Goal: Task Accomplishment & Management: Use online tool/utility

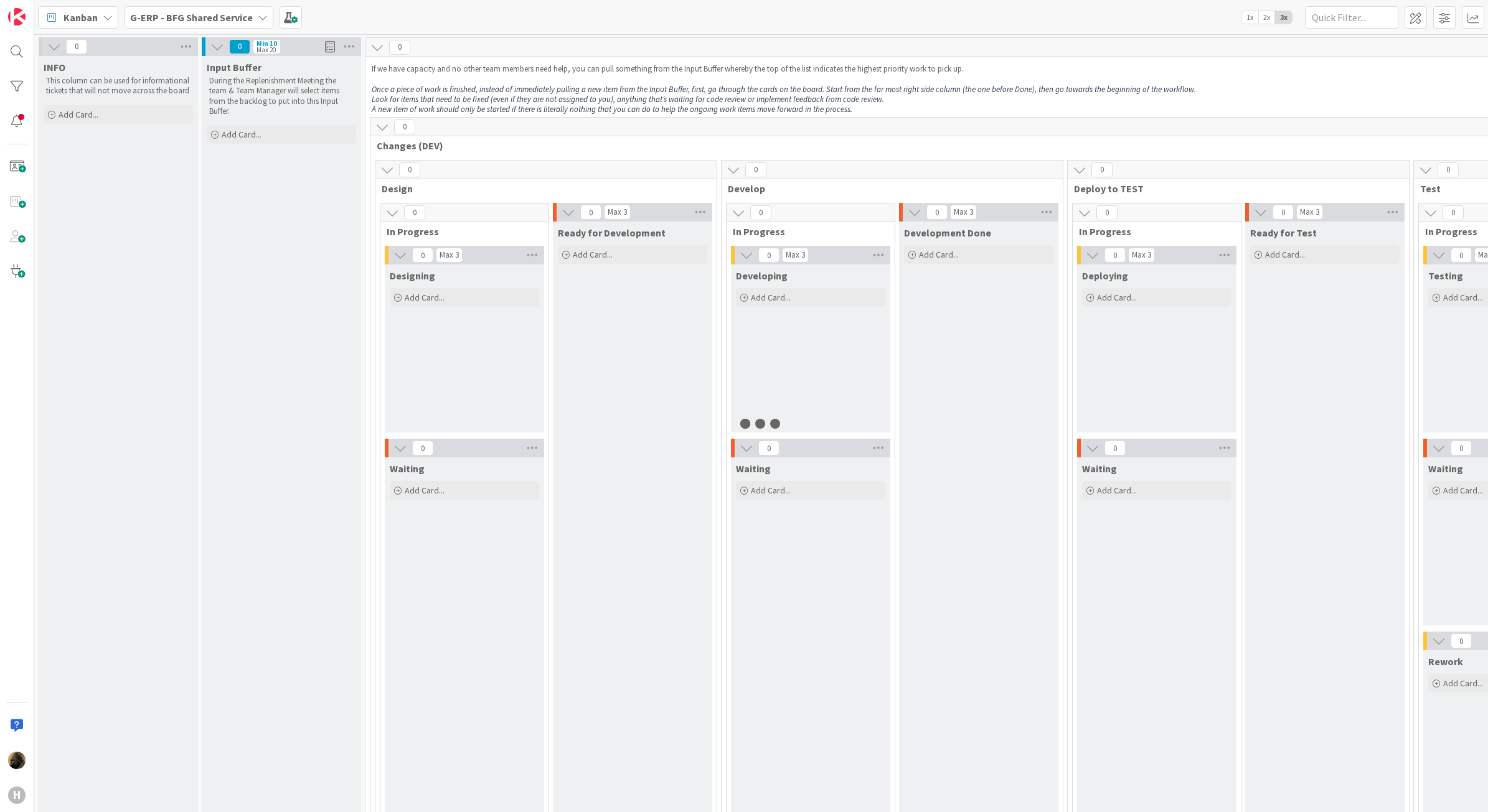
click at [184, 11] on b "G-ERP - BFG Shared Service" at bounding box center [191, 18] width 122 height 12
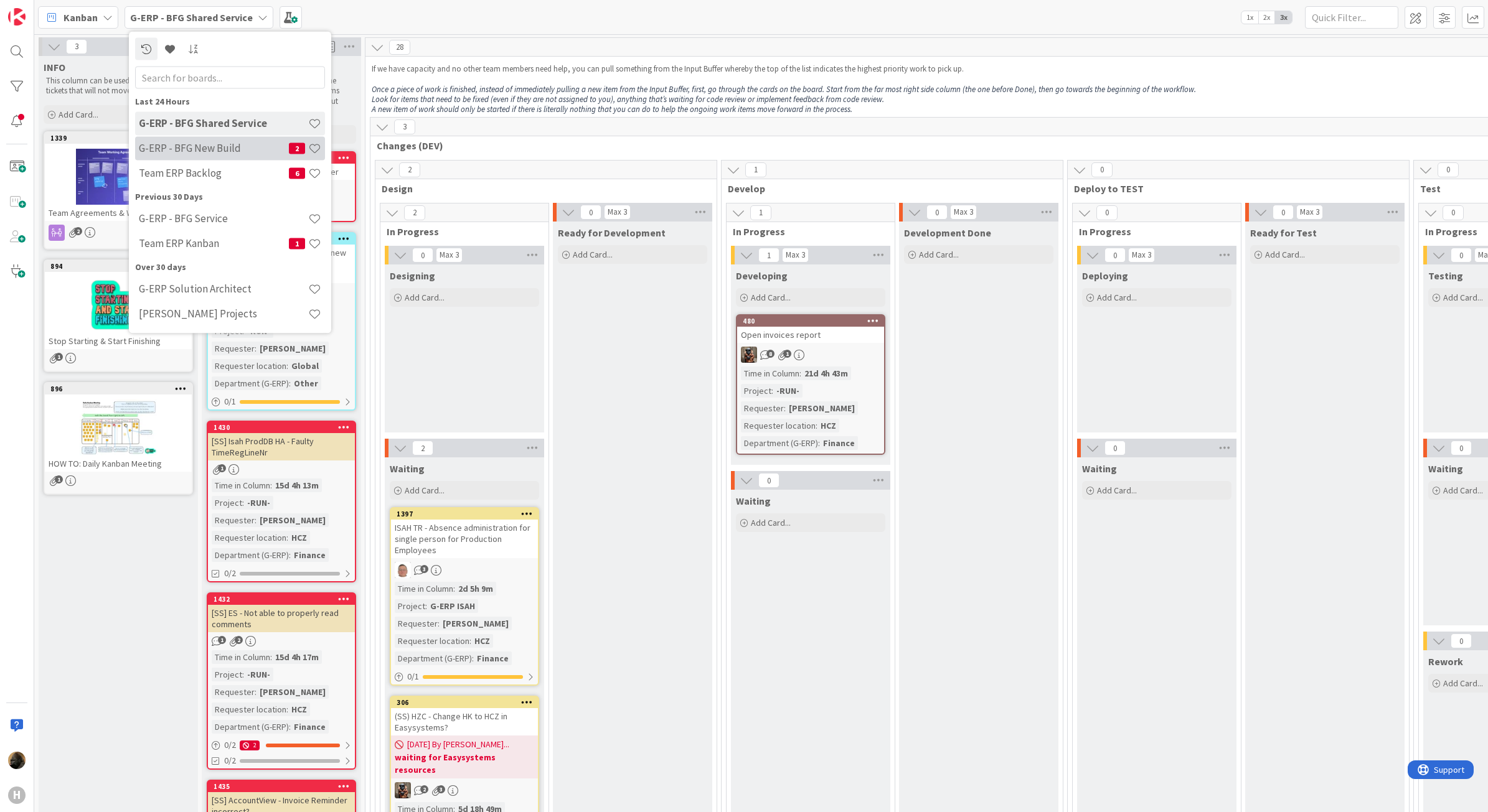
click at [194, 146] on h4 "G-ERP - BFG New Build" at bounding box center [214, 148] width 150 height 12
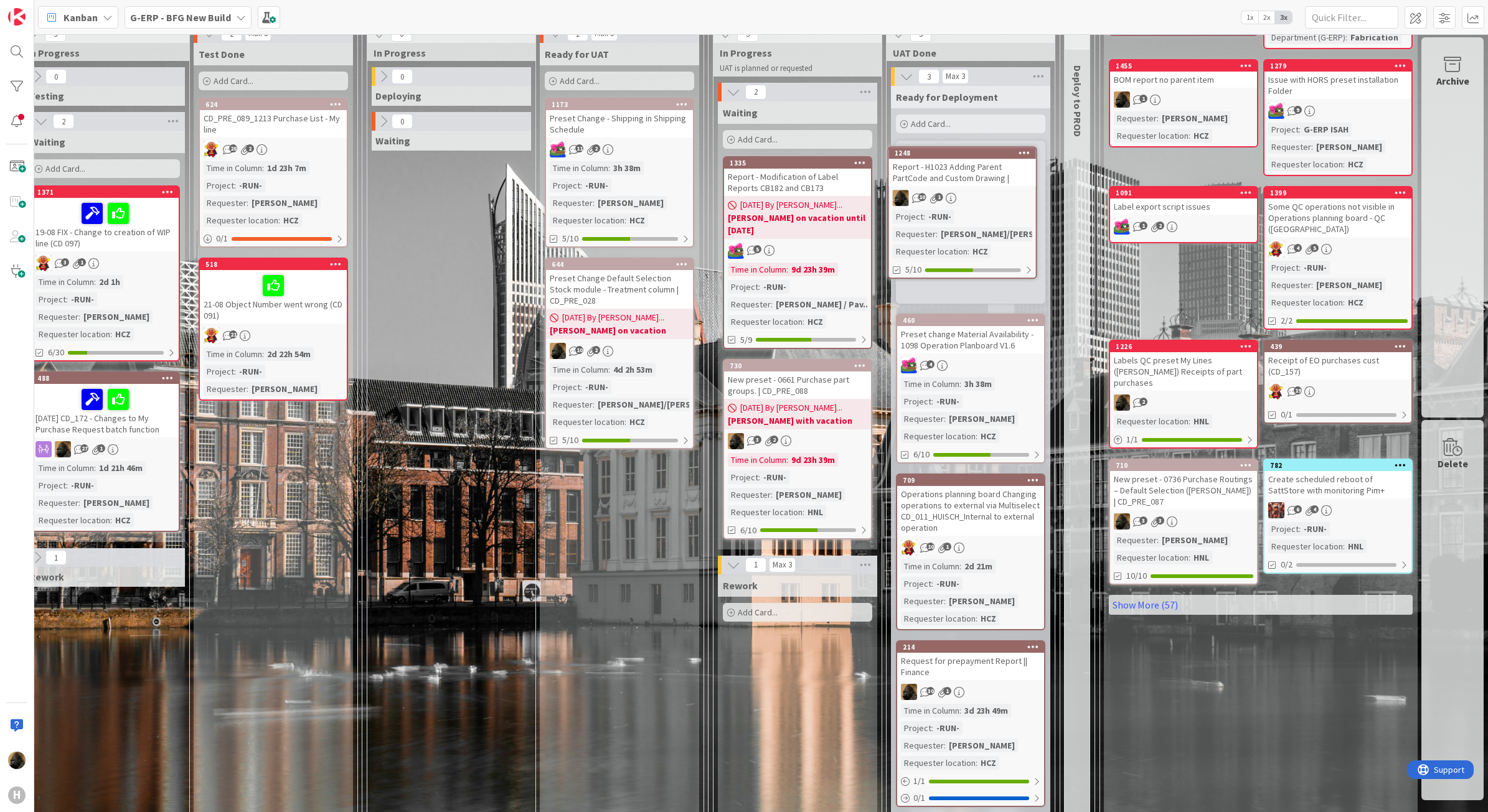
scroll to position [157, 964]
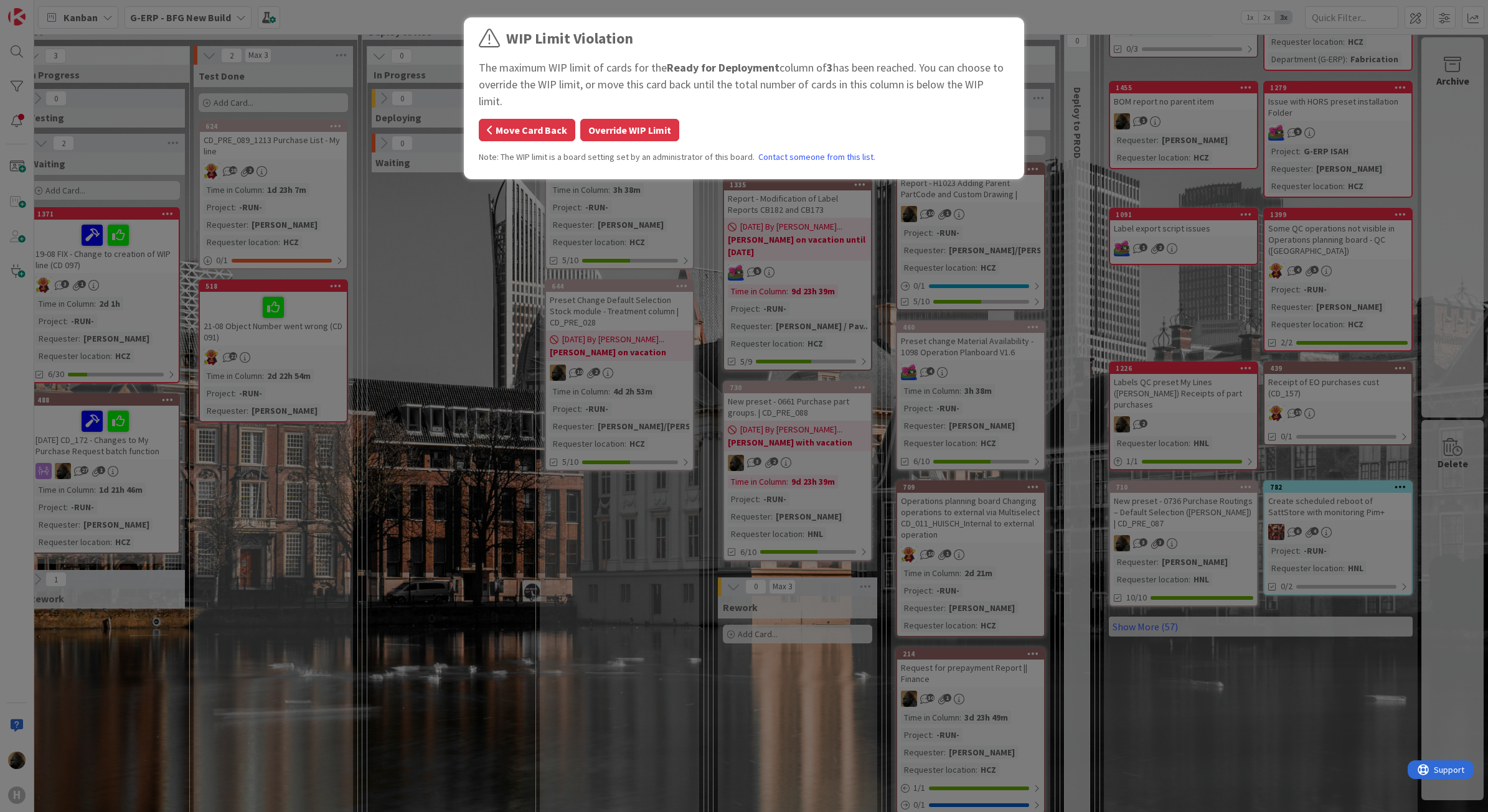
click at [520, 125] on button "Move Card Back" at bounding box center [527, 129] width 97 height 22
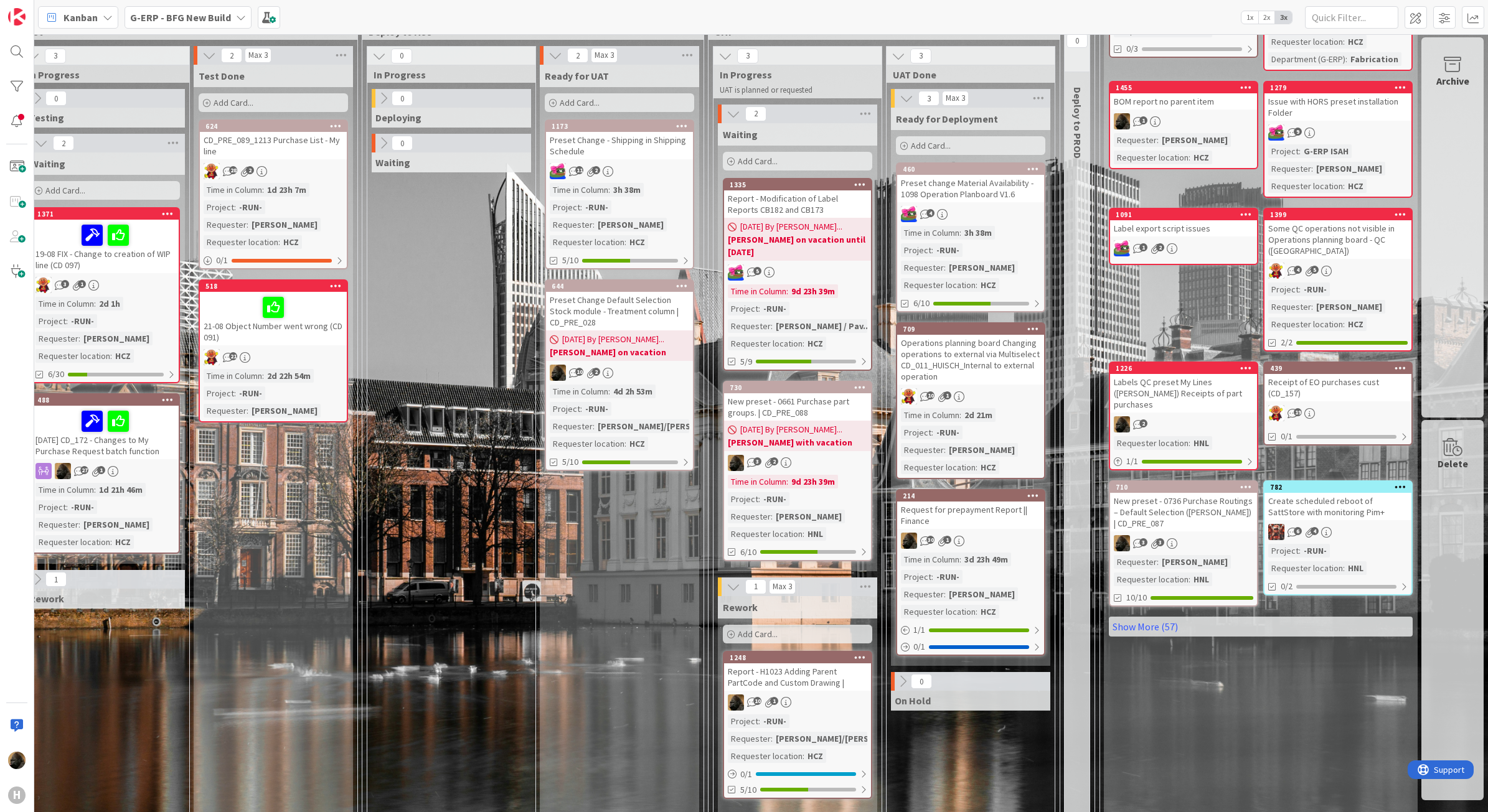
scroll to position [312, 964]
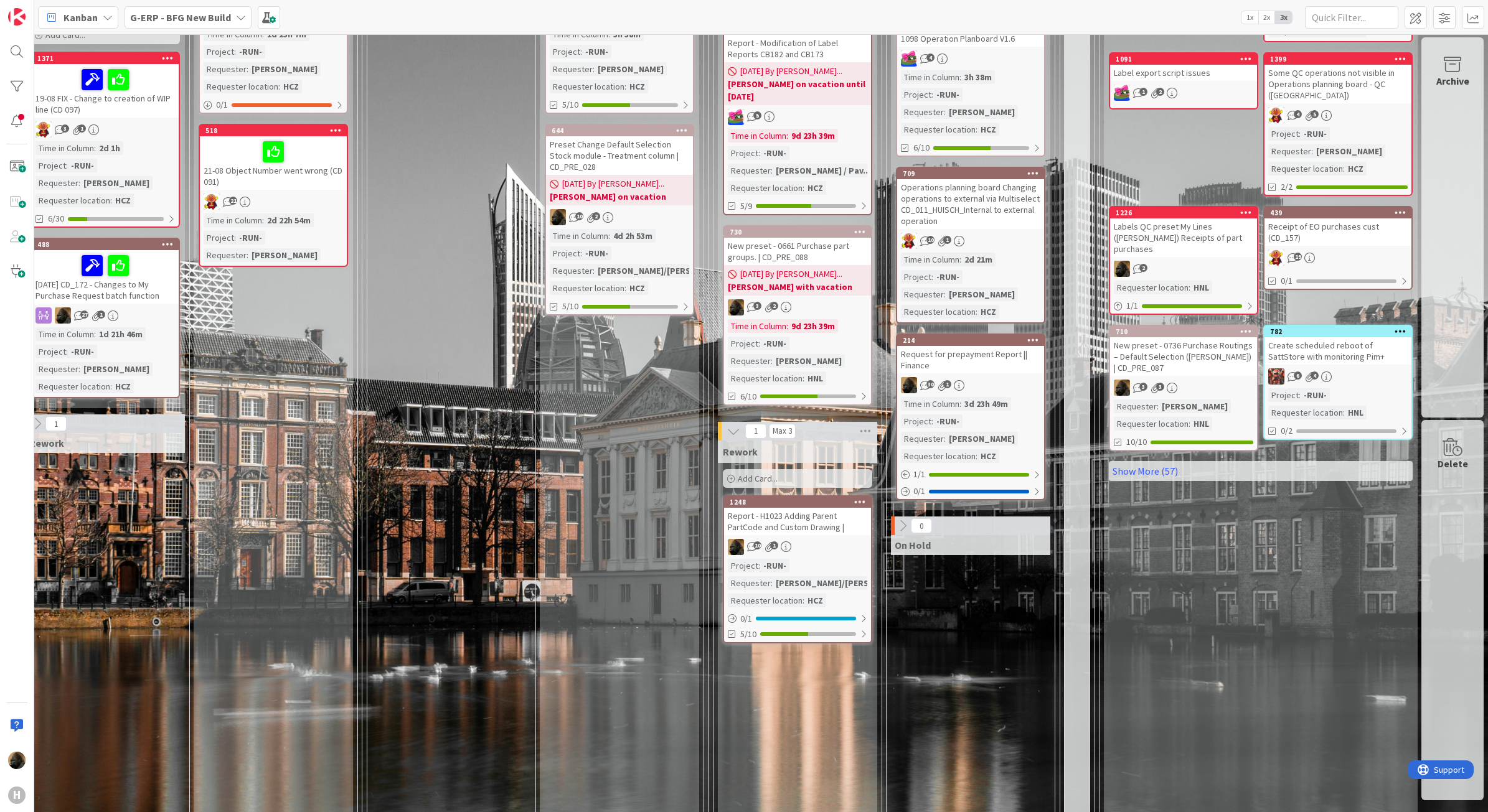
click at [967, 672] on div "3 Max 3 Ready for Deployment Add Card... 460 Preset change Material Availabilit…" at bounding box center [970, 381] width 163 height 896
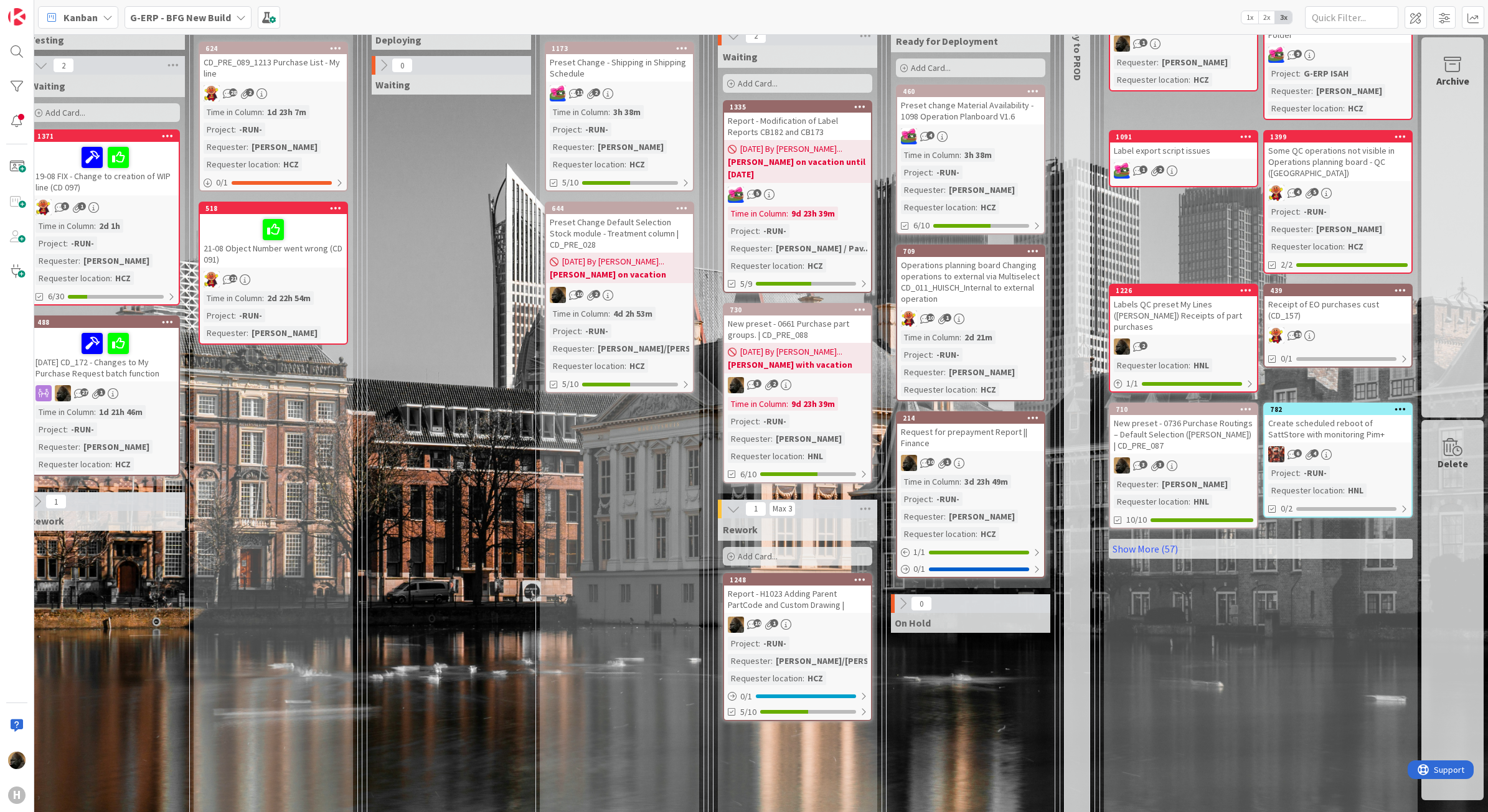
scroll to position [157, 964]
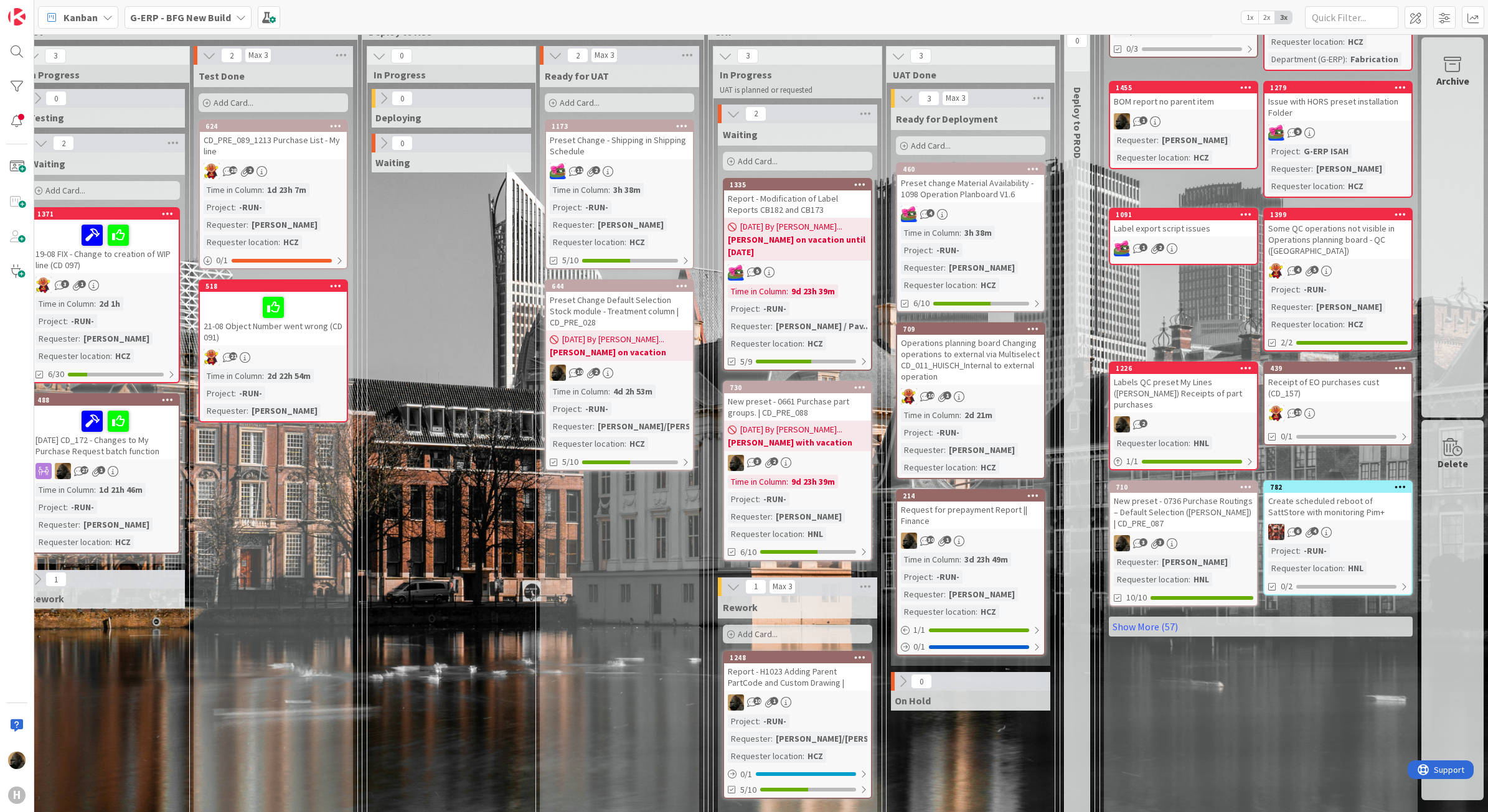
click at [548, 551] on div "Ready for UAT Add Card... 1173 Preset Change - Shipping in Shipping Schedule 11…" at bounding box center [619, 525] width 159 height 921
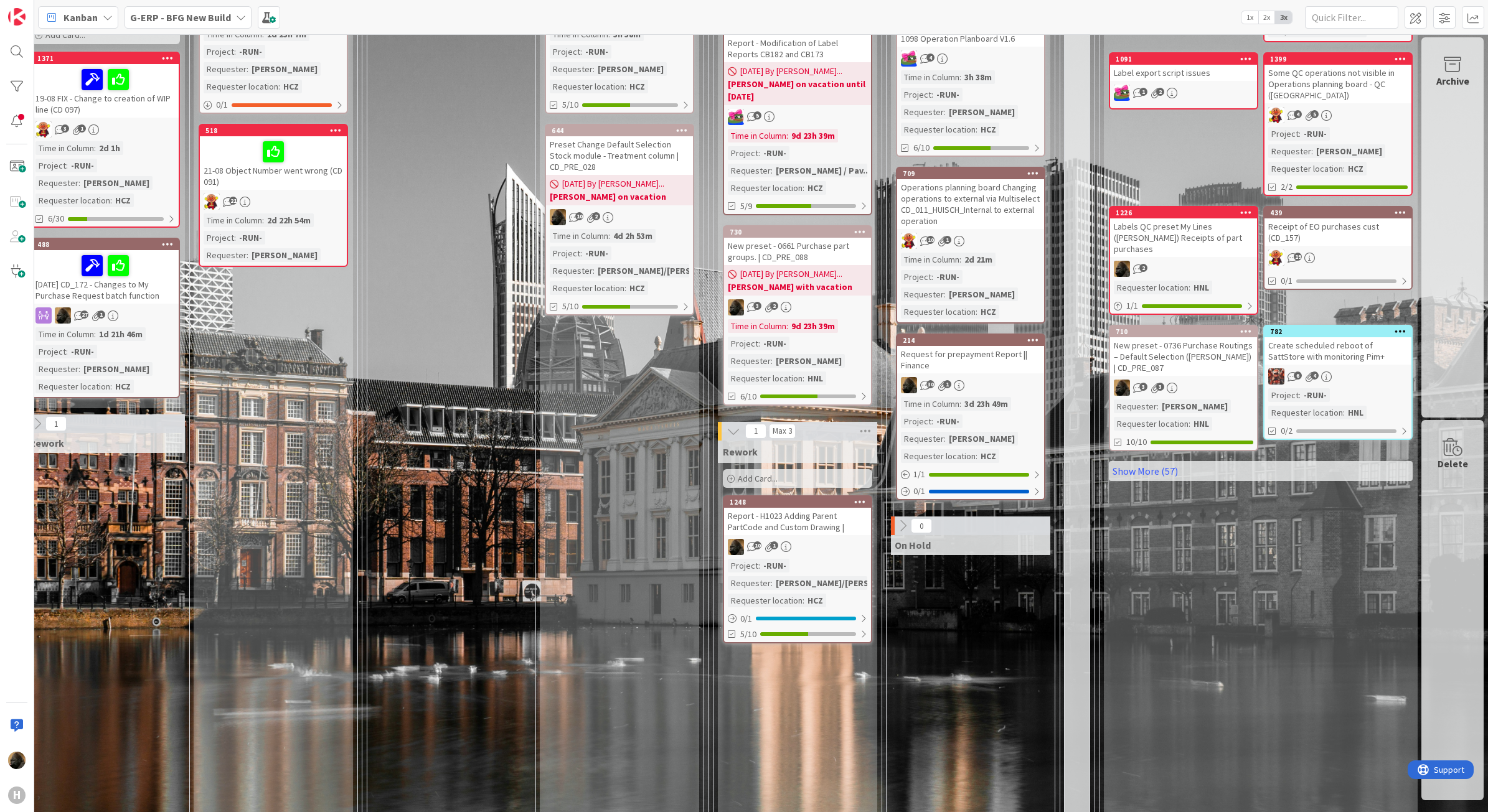
click at [769, 517] on div "Report - H1023 Adding Parent PartCode and Custom Drawing |" at bounding box center [797, 521] width 147 height 27
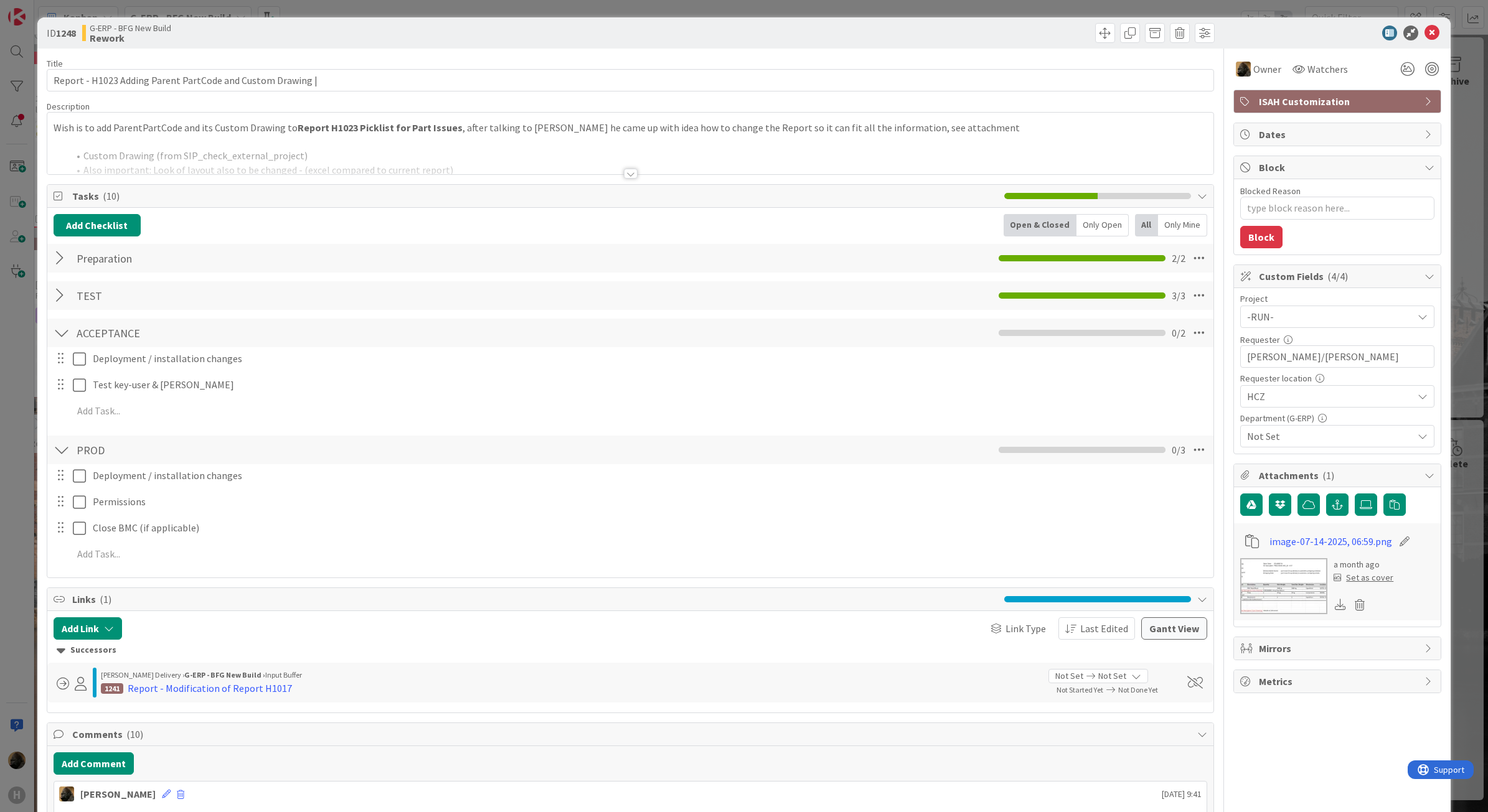
type textarea "x"
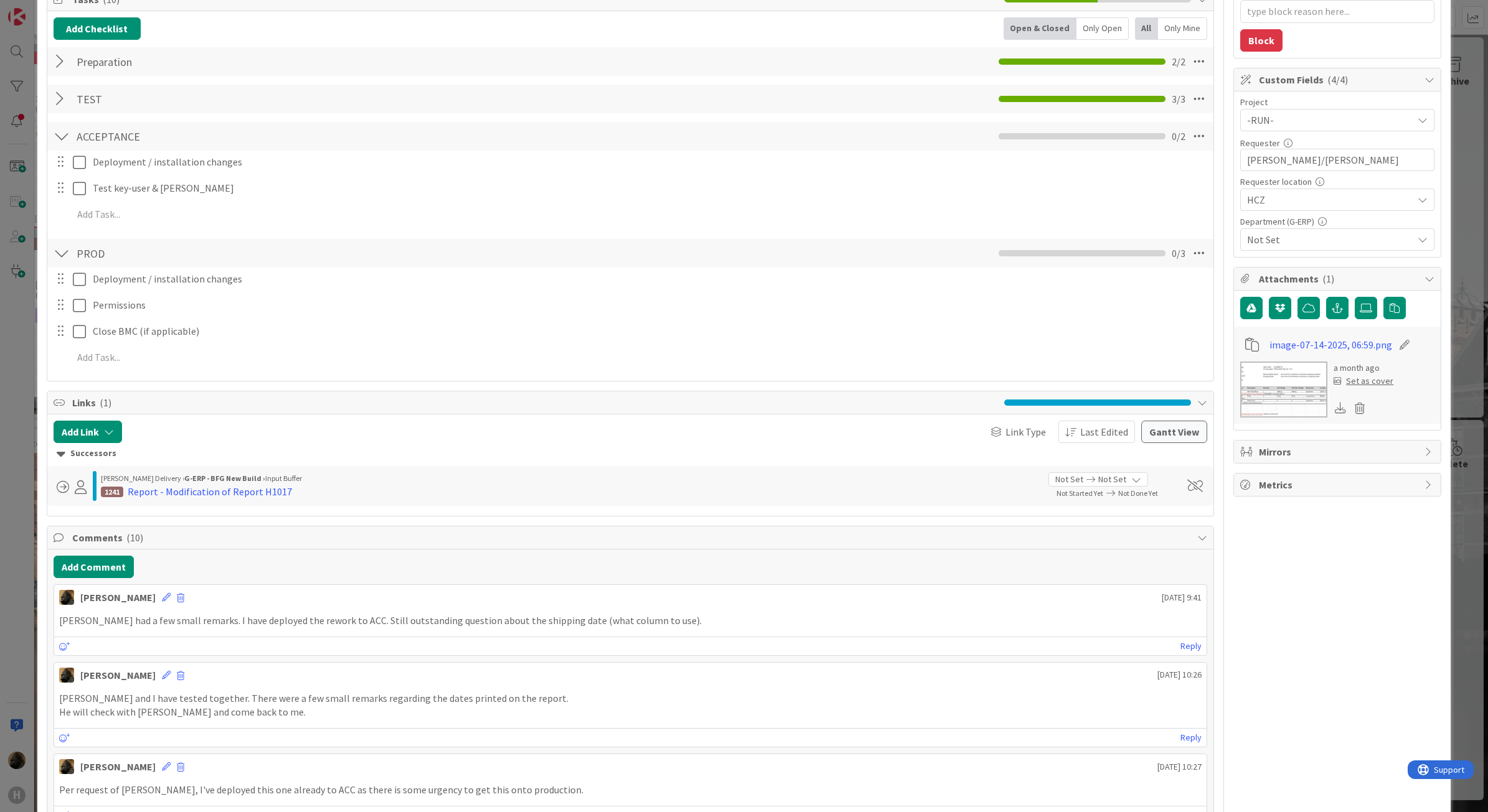
scroll to position [233, 0]
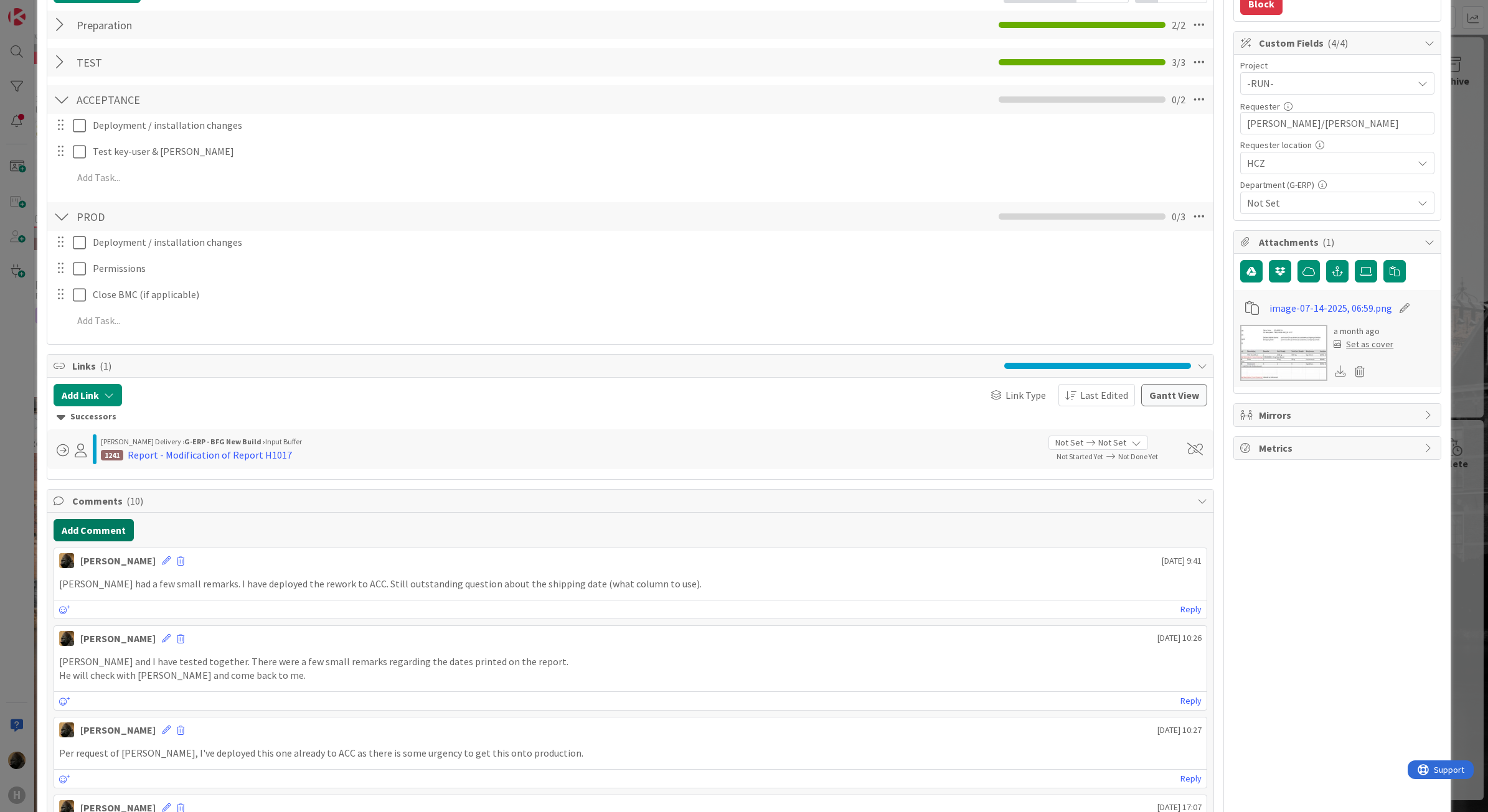
click at [95, 542] on button "Add Comment" at bounding box center [93, 530] width 80 height 22
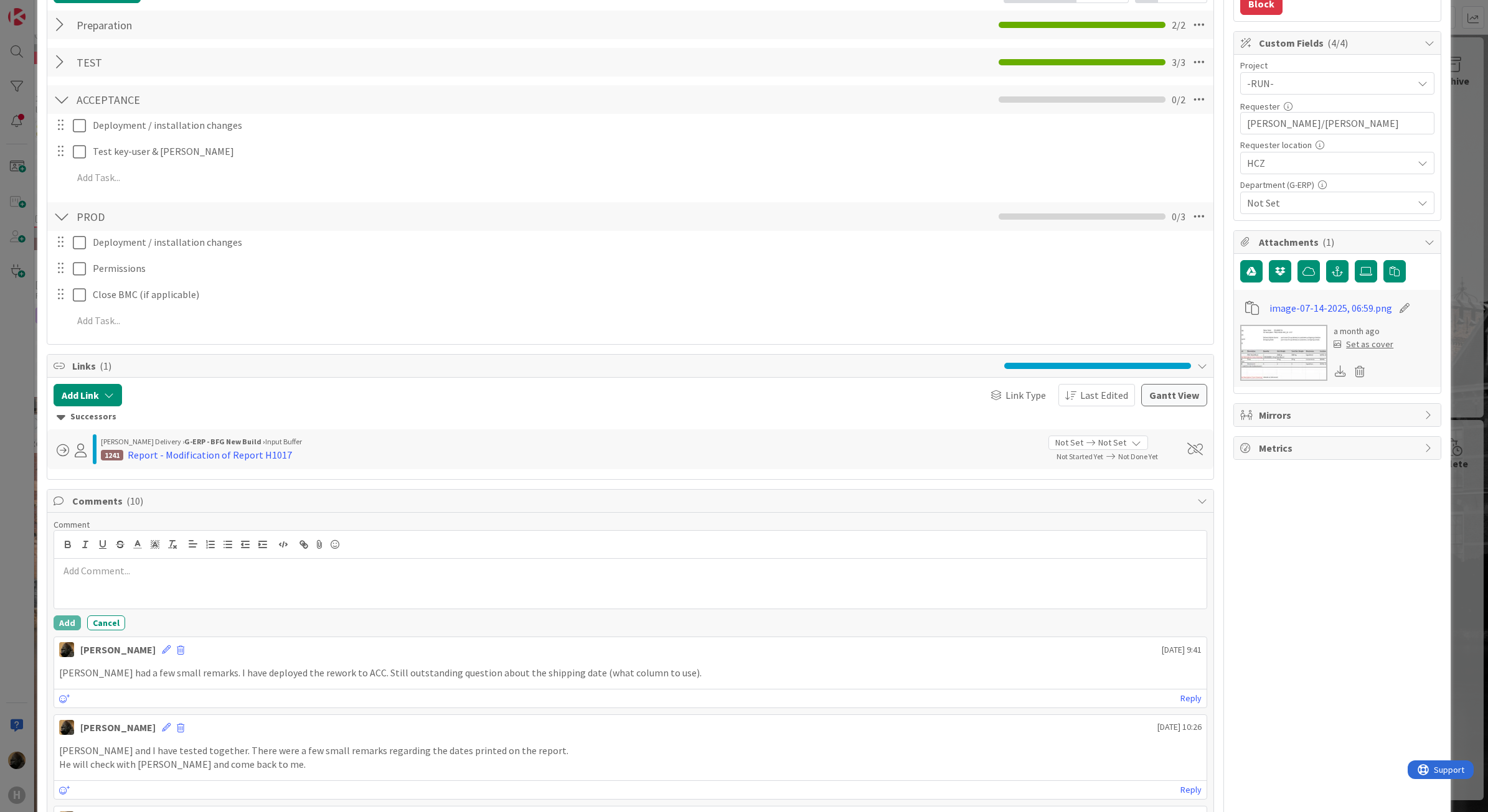
click at [118, 574] on p at bounding box center [630, 571] width 1143 height 14
click at [66, 625] on button "Add" at bounding box center [67, 623] width 27 height 15
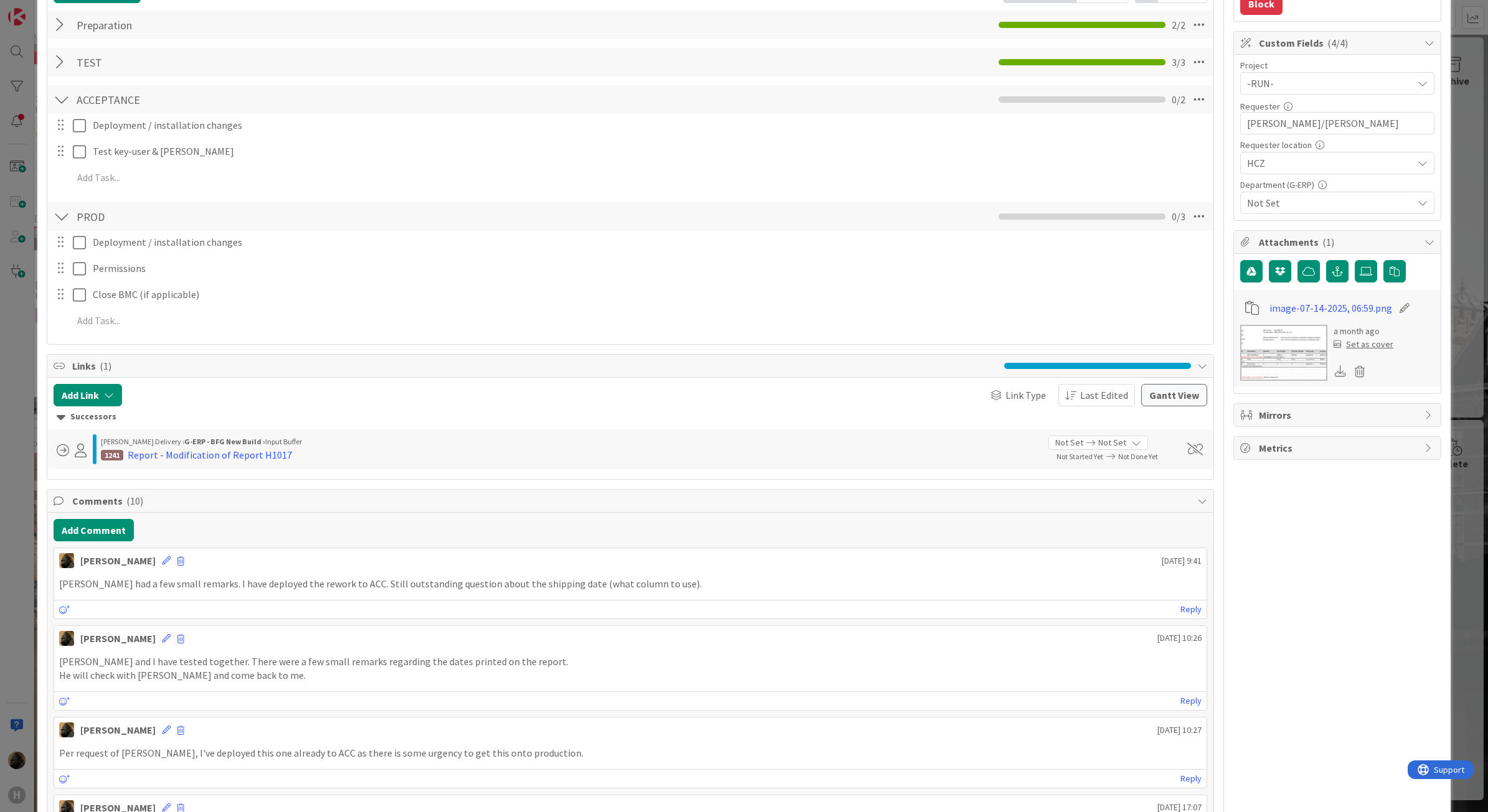
type textarea "x"
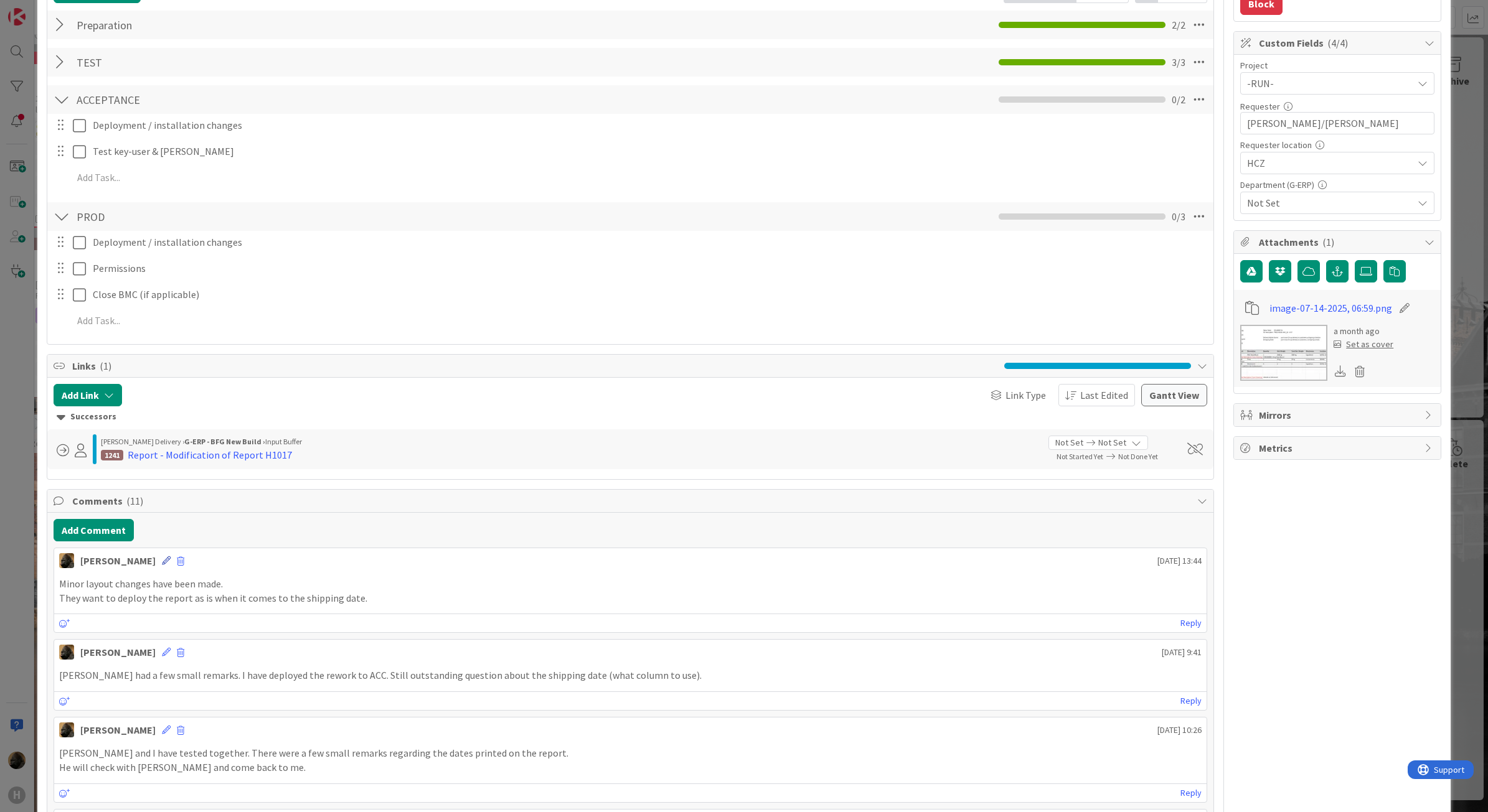
click at [162, 565] on icon at bounding box center [166, 561] width 9 height 9
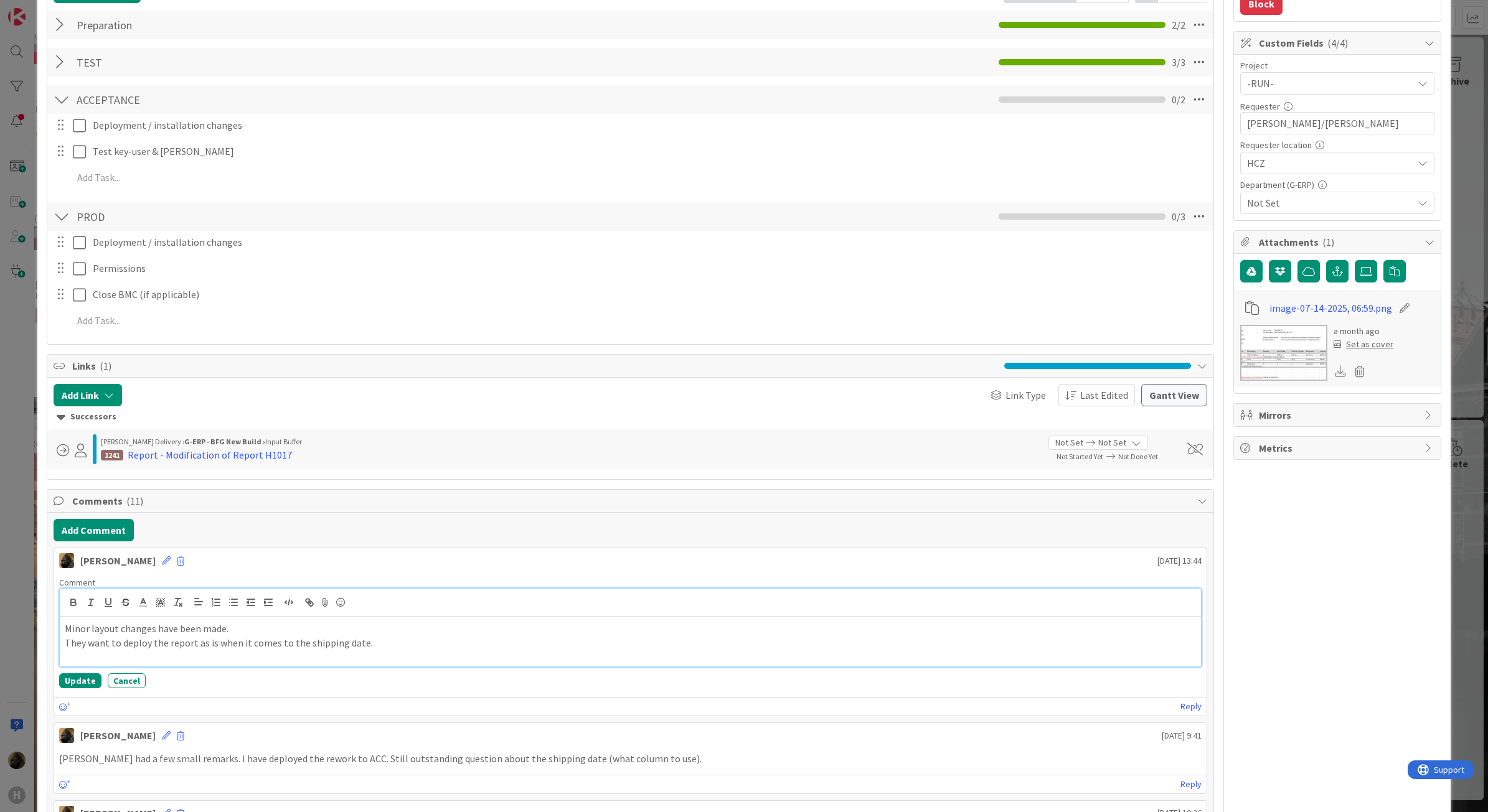
click at [222, 636] on p "Minor layout changes have been made." at bounding box center [631, 629] width 1132 height 14
click at [81, 679] on button "Update" at bounding box center [80, 681] width 42 height 15
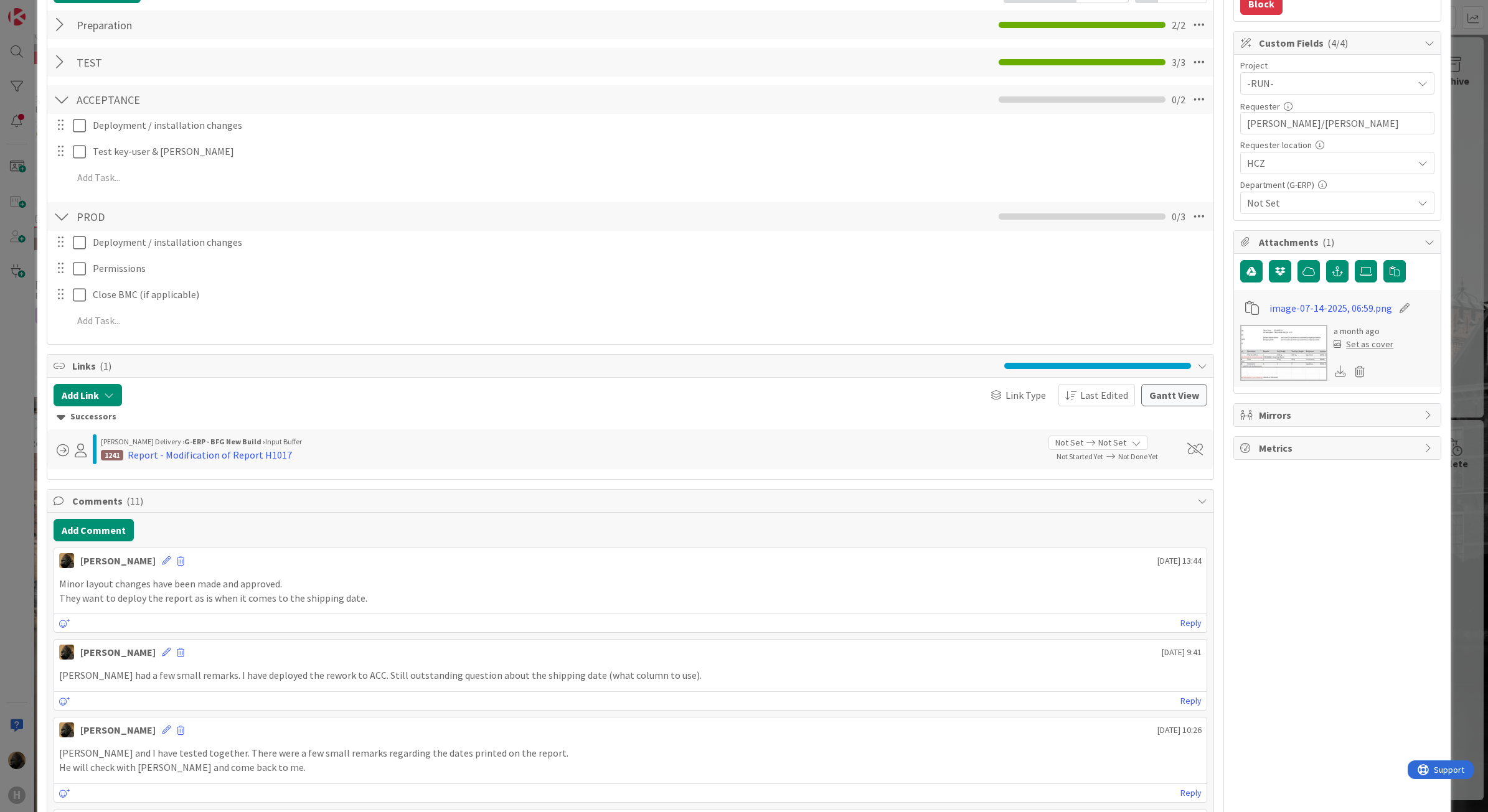
scroll to position [0, 0]
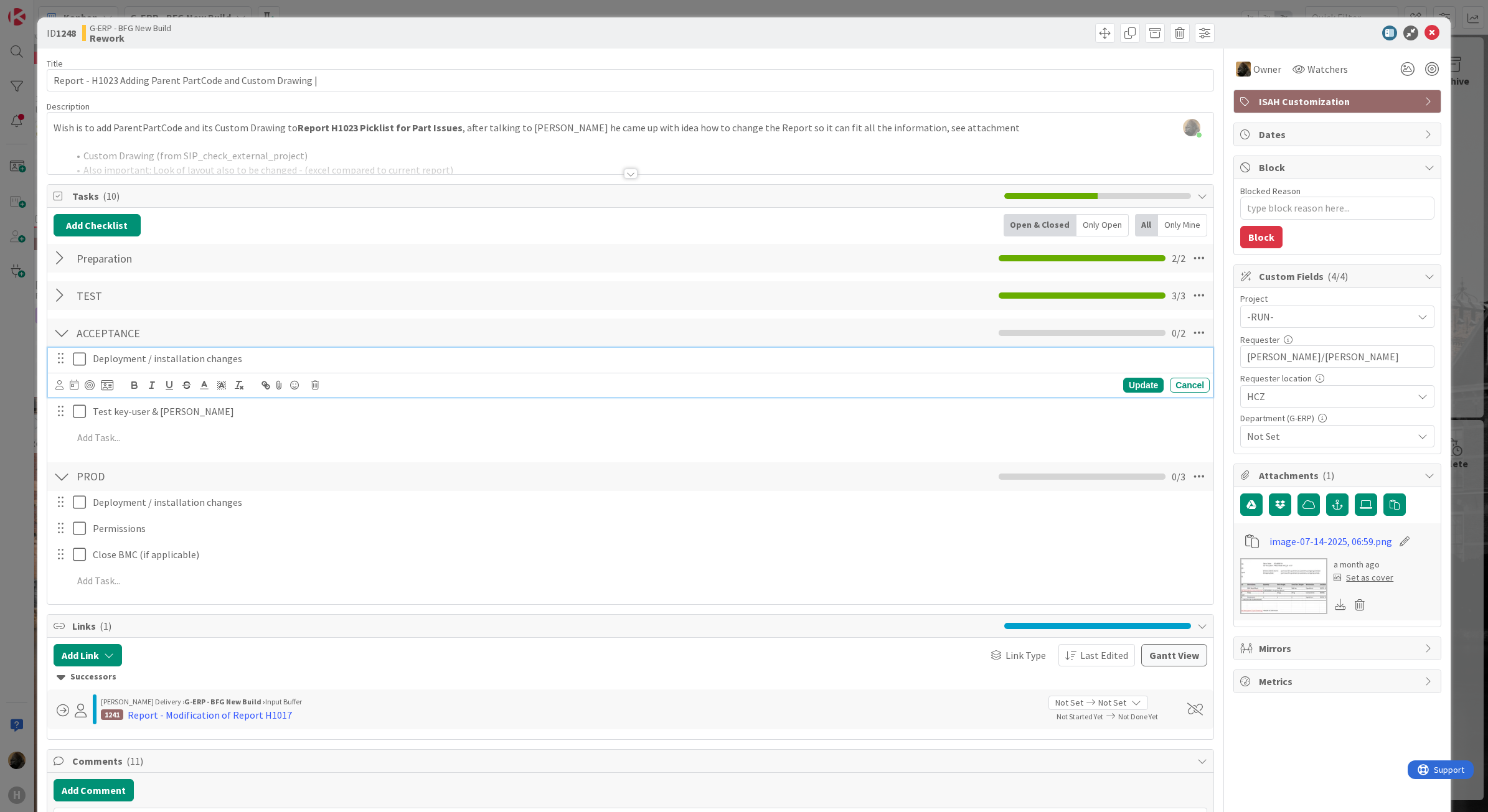
click at [77, 366] on icon at bounding box center [82, 359] width 18 height 15
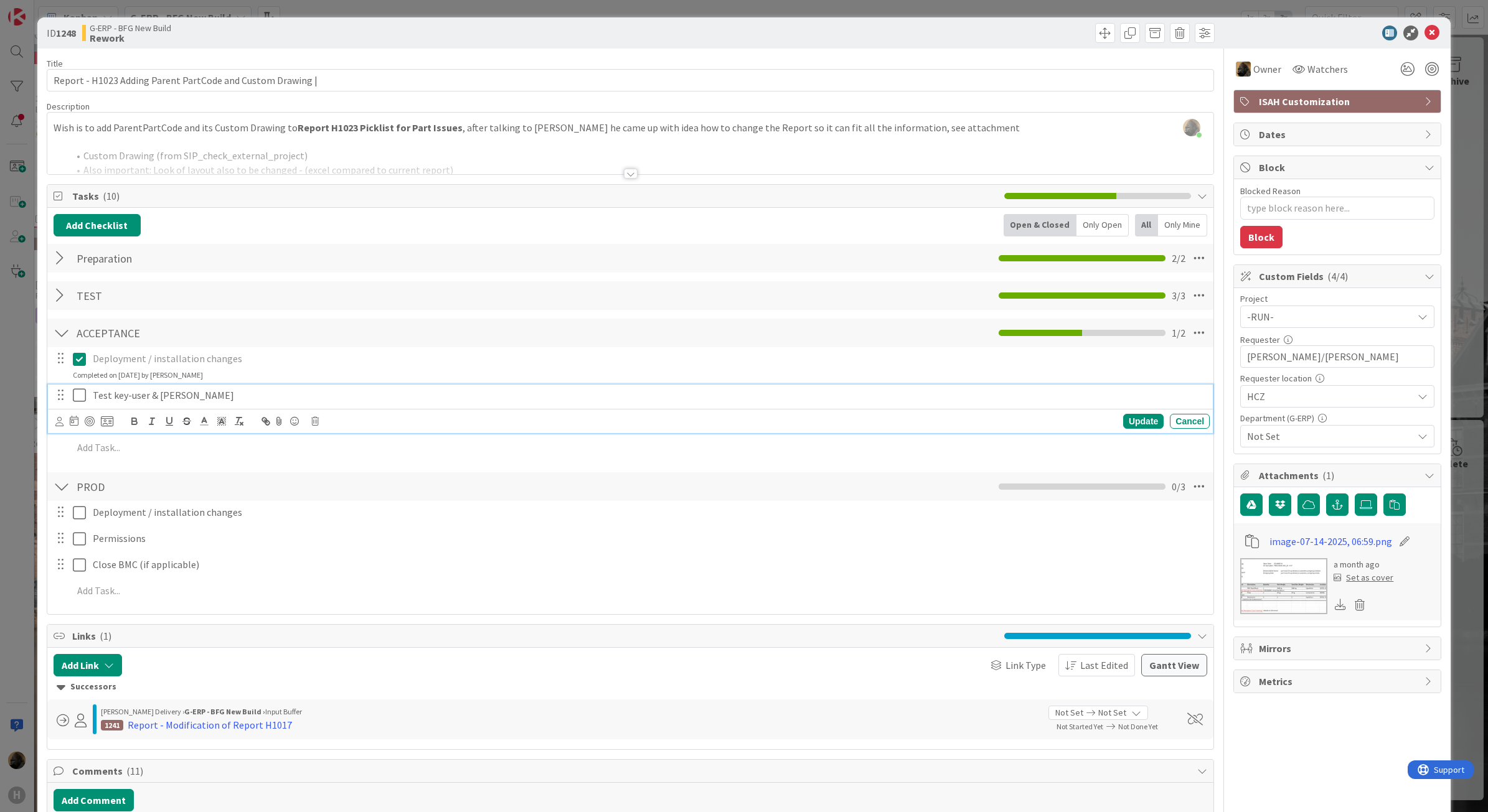
click at [80, 403] on icon at bounding box center [82, 395] width 18 height 15
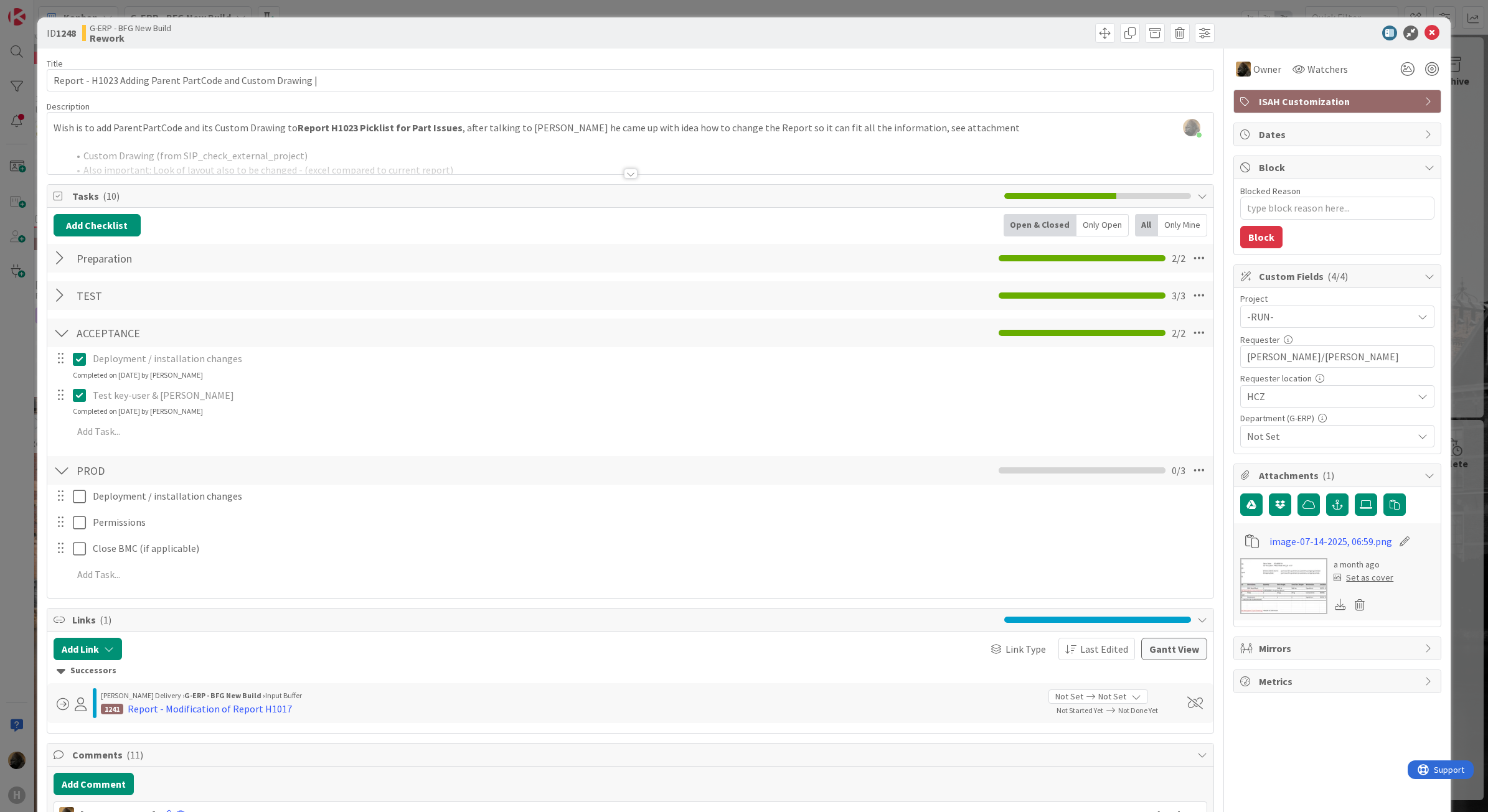
type textarea "x"
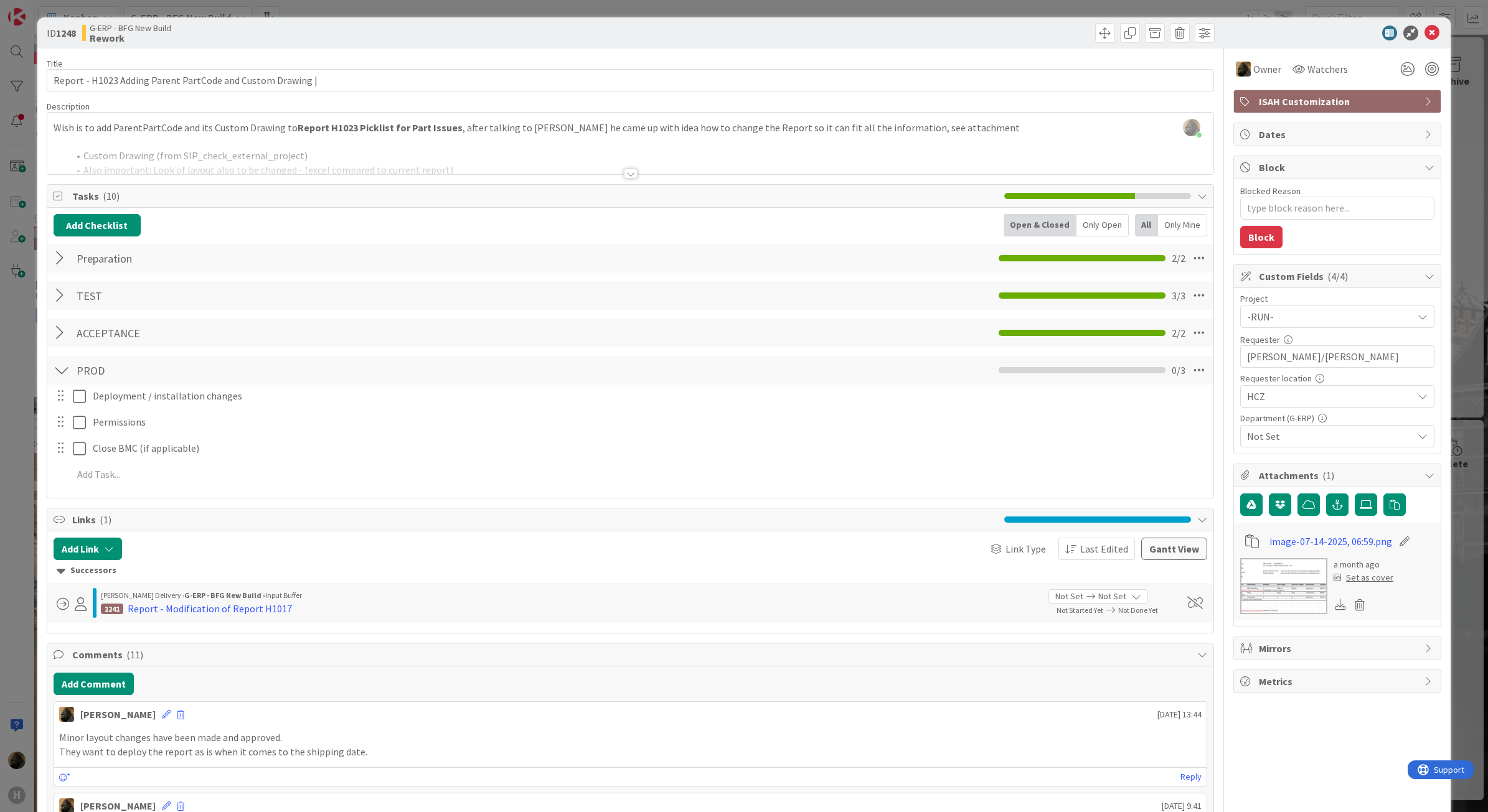
click at [8, 475] on div "ID 1248 G-ERP - BFG New Build Rework Title 59 / 128 Report - H1023 Adding Paren…" at bounding box center [744, 406] width 1488 height 812
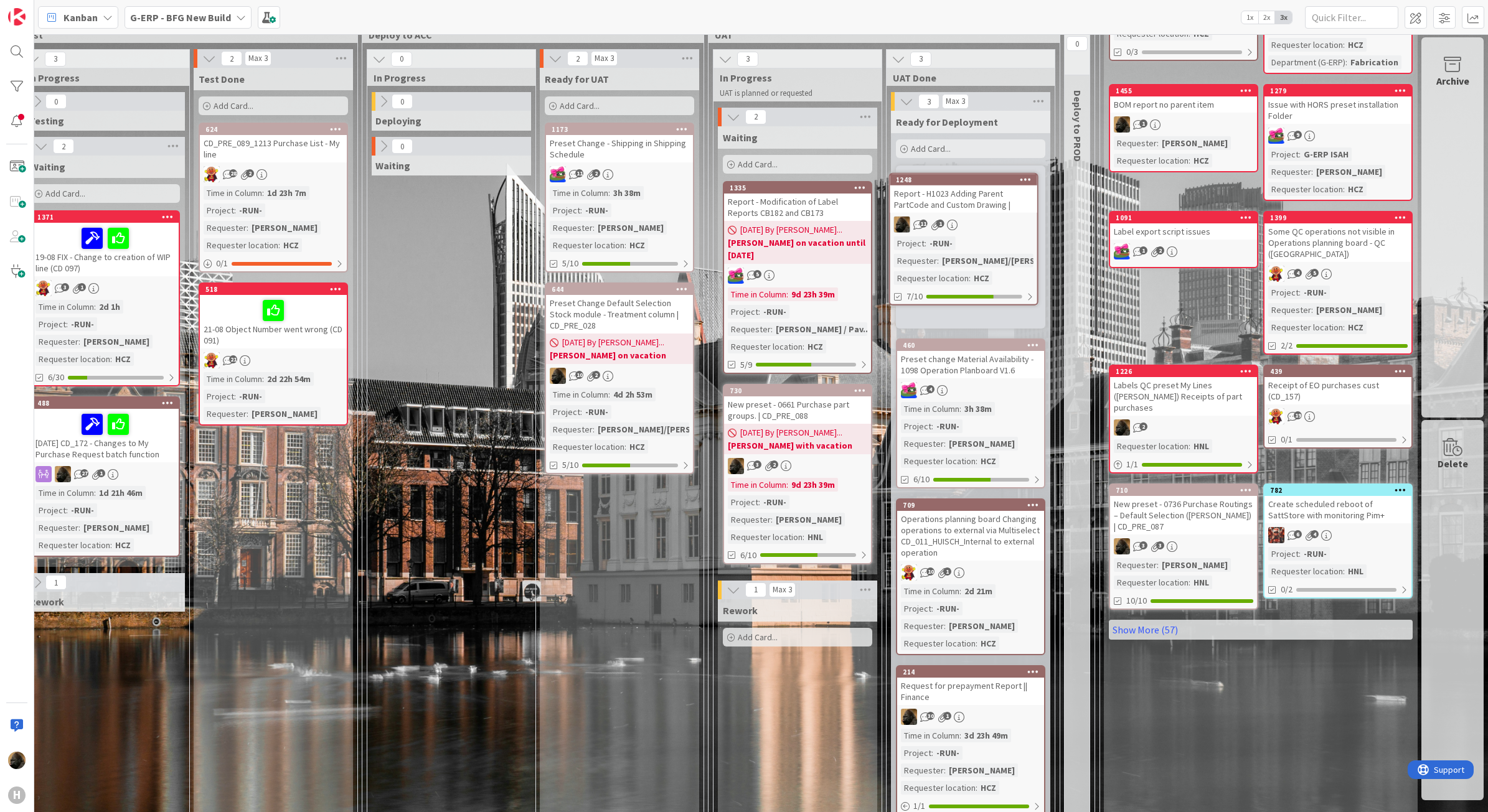
scroll to position [151, 964]
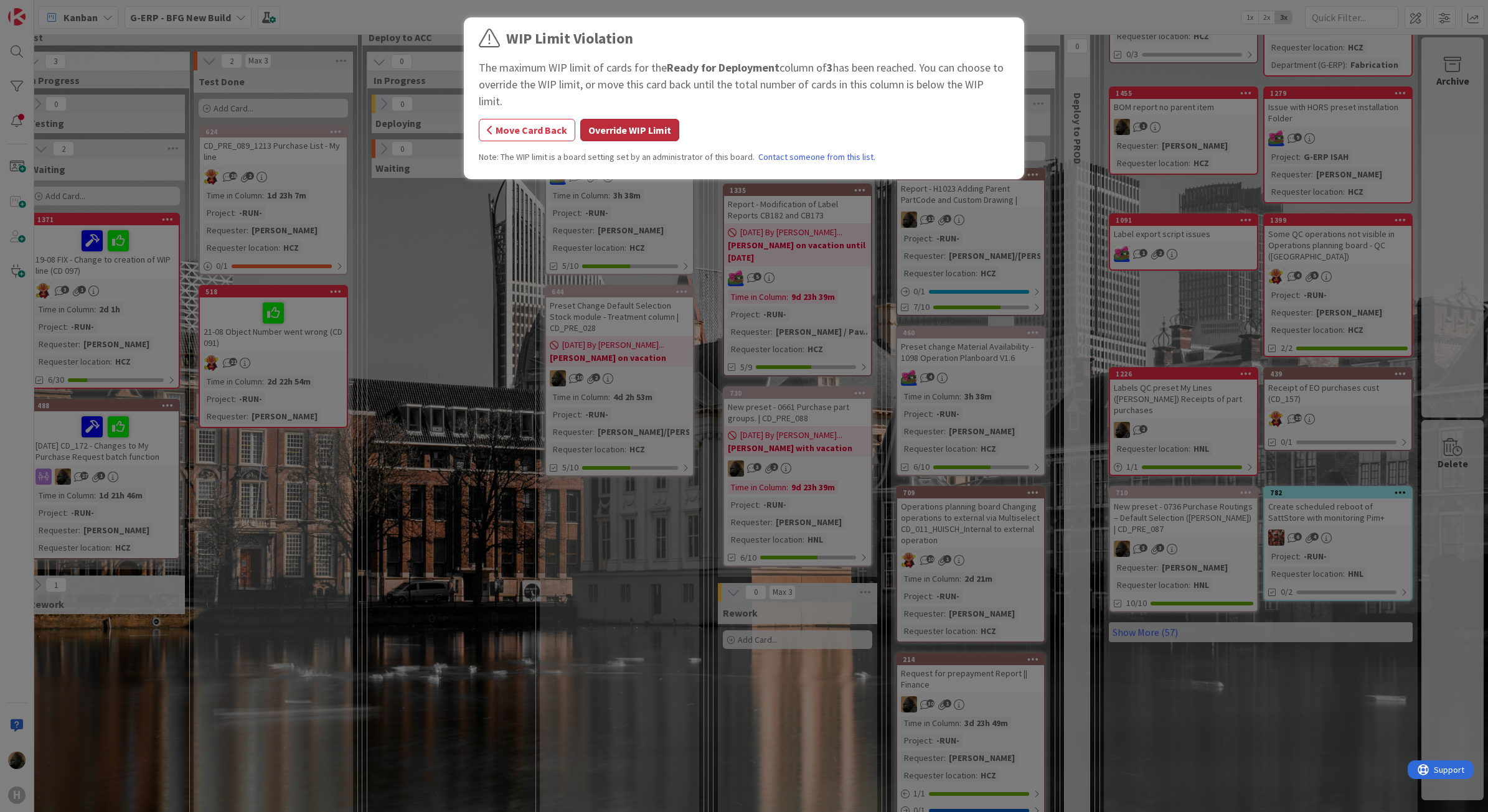
click at [621, 119] on button "Override WIP Limit" at bounding box center [629, 129] width 99 height 22
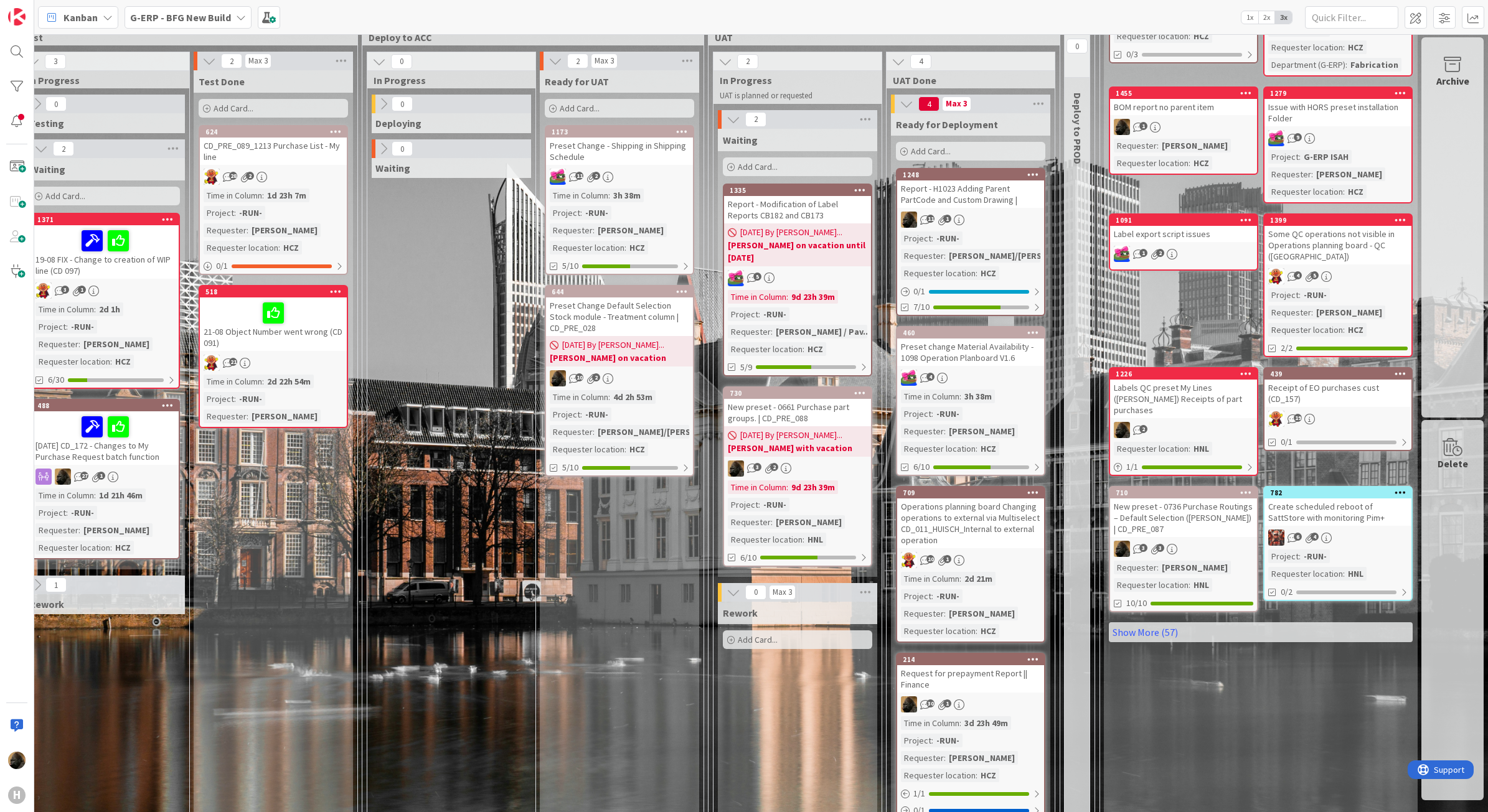
click at [489, 564] on div "0 Deploying 0 Waiting" at bounding box center [451, 543] width 163 height 896
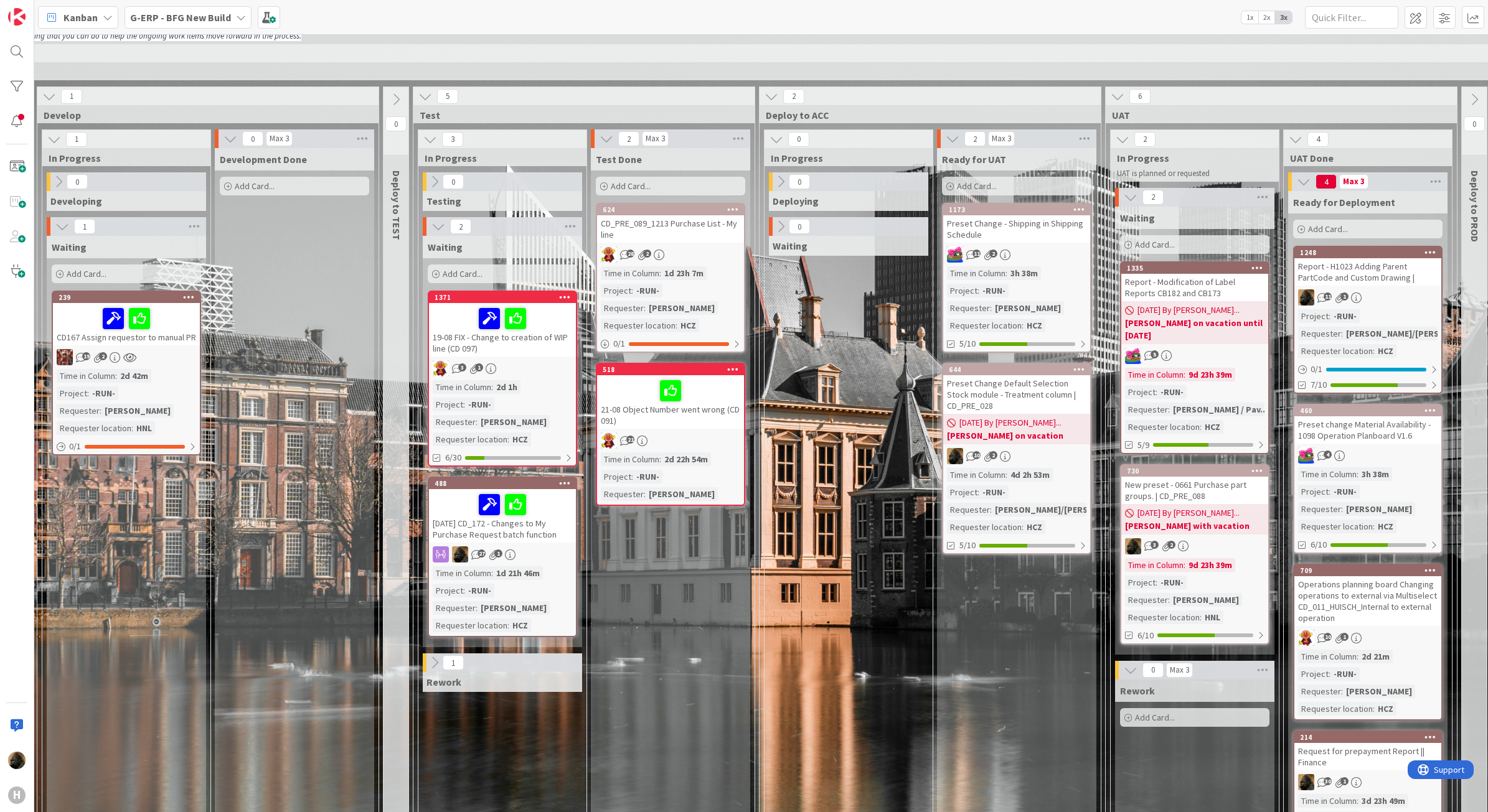
scroll to position [73, 549]
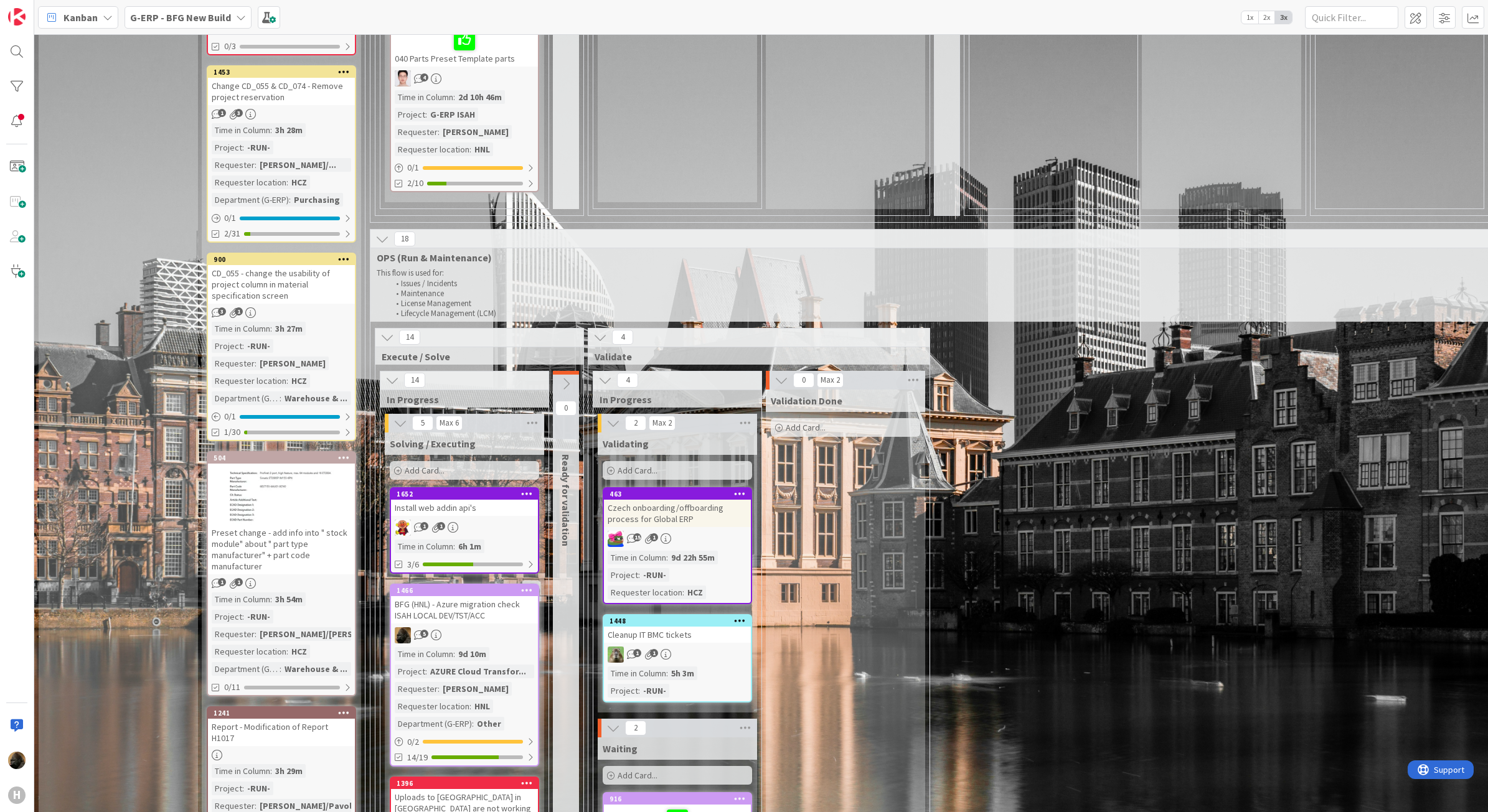
scroll to position [1323, 0]
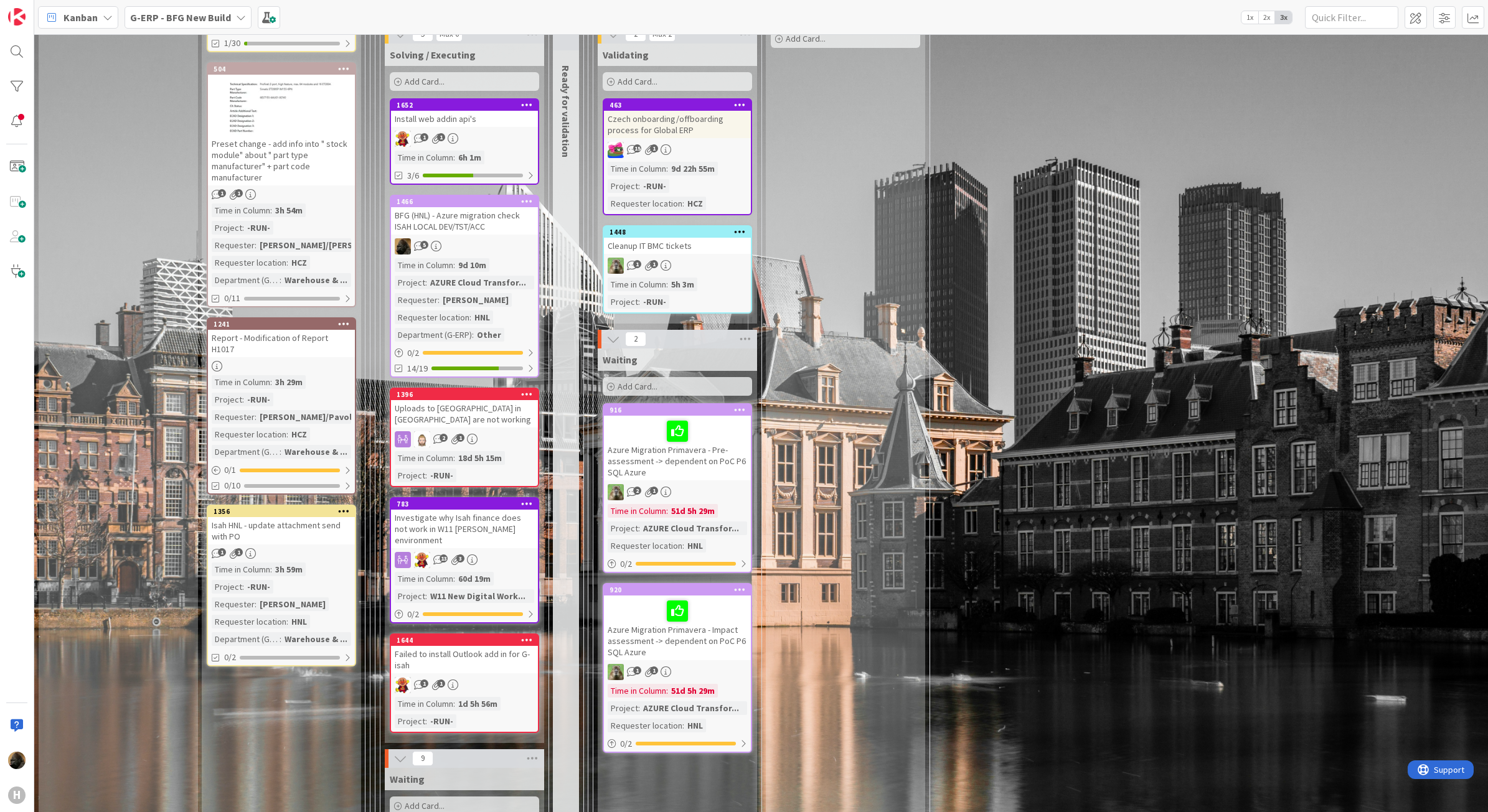
click at [209, 517] on div "Isah HNL - update attachment send with PO" at bounding box center [281, 530] width 147 height 27
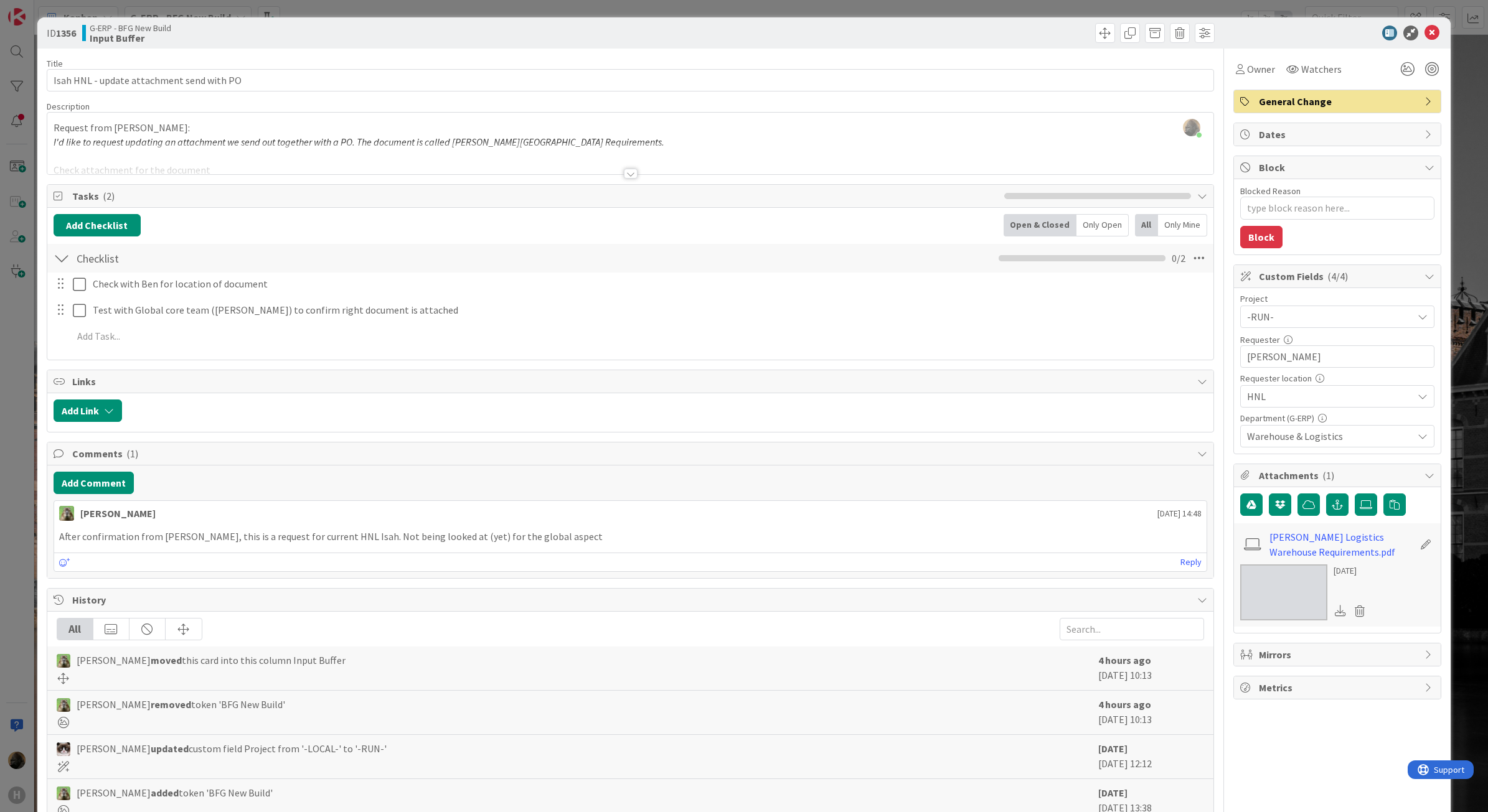
click at [24, 431] on div "ID 1356 G-ERP - BFG New Build Input Buffer Title 41 / 128 Isah HNL - update att…" at bounding box center [744, 406] width 1488 height 812
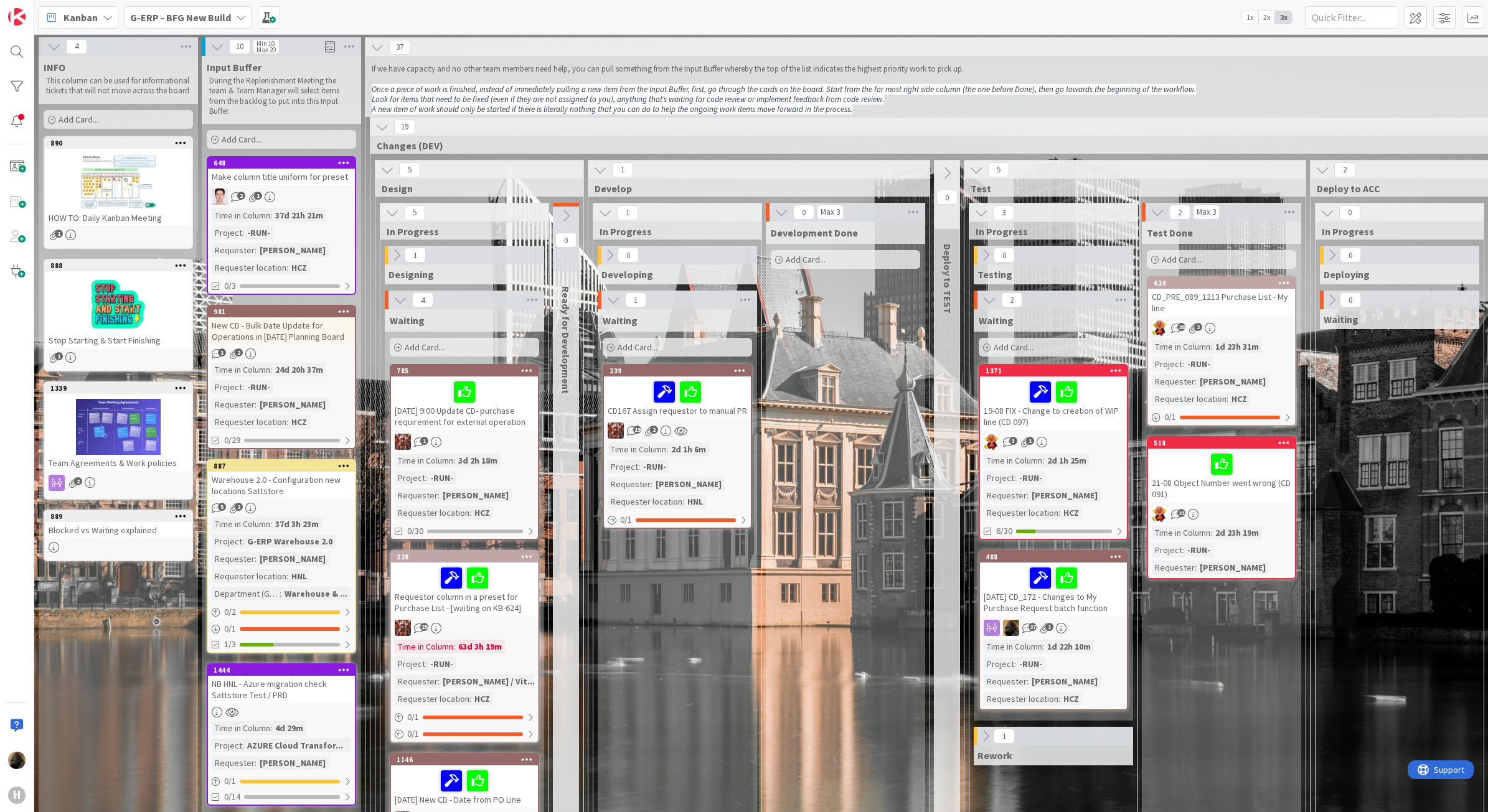
click at [224, 323] on div "New CD - Bulk Date Update for Operations in [DATE] Planning Board" at bounding box center [281, 331] width 147 height 27
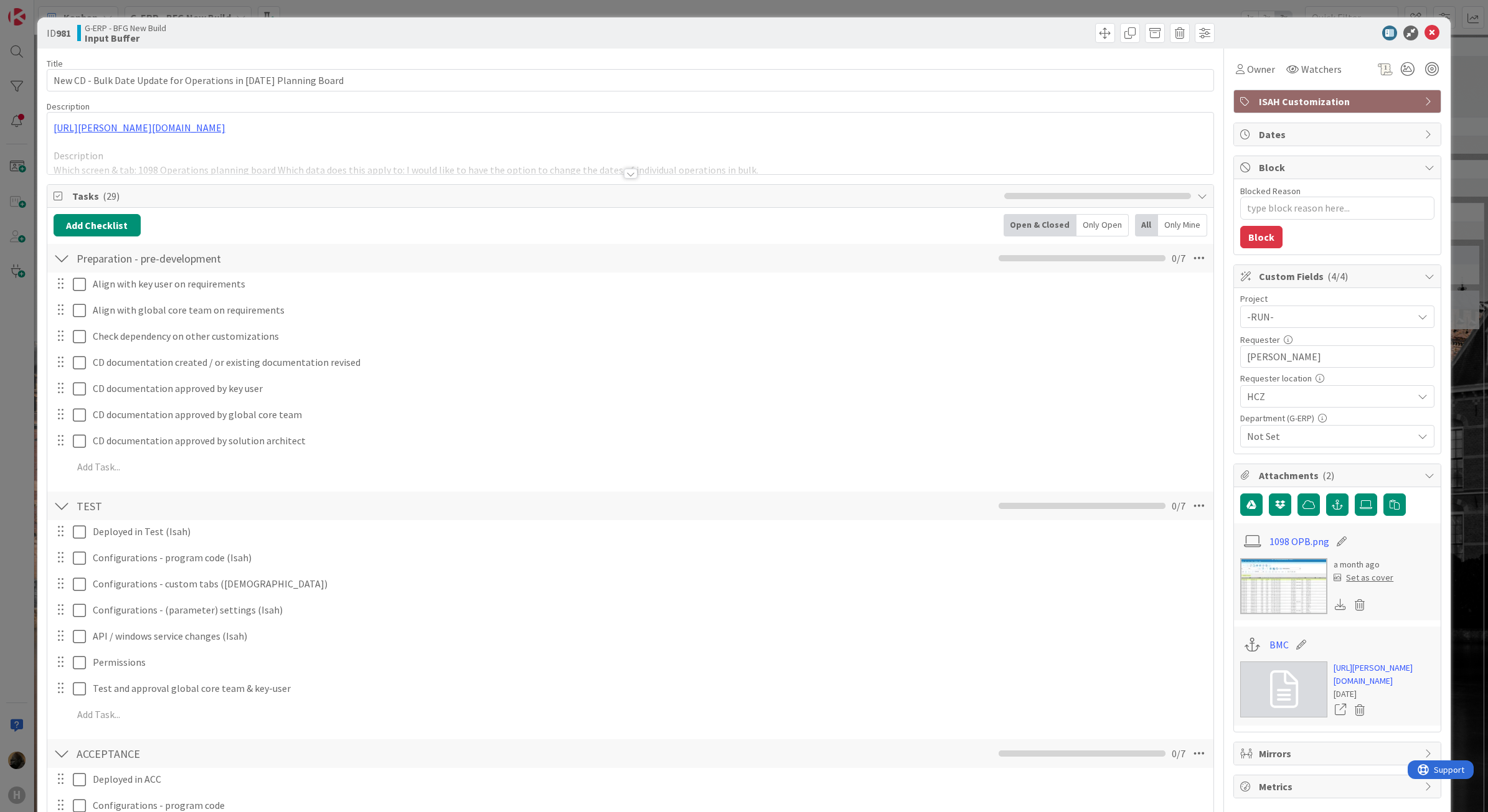
type textarea "x"
click at [65, 260] on div at bounding box center [62, 258] width 16 height 22
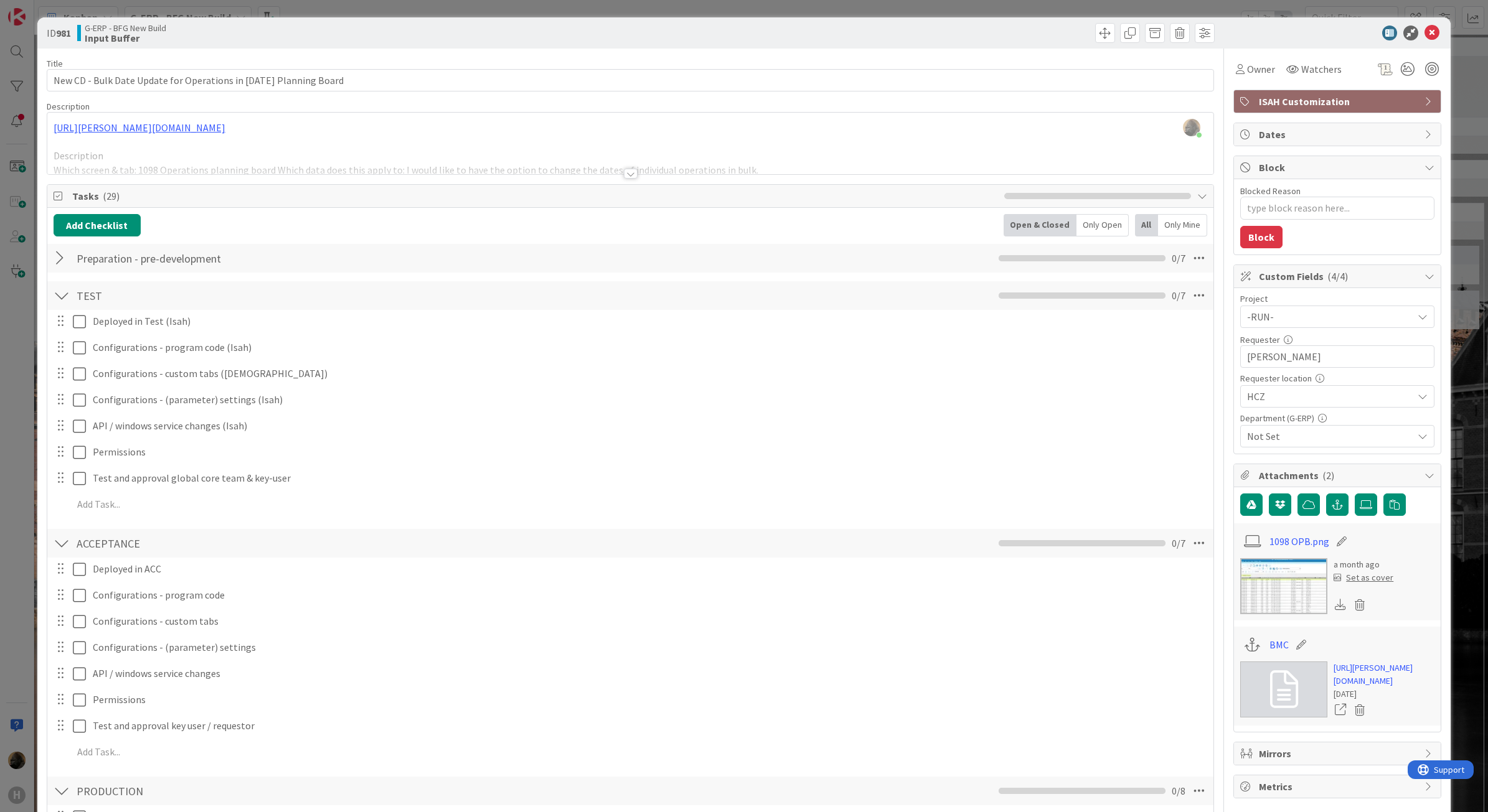
click at [65, 290] on div at bounding box center [62, 295] width 16 height 22
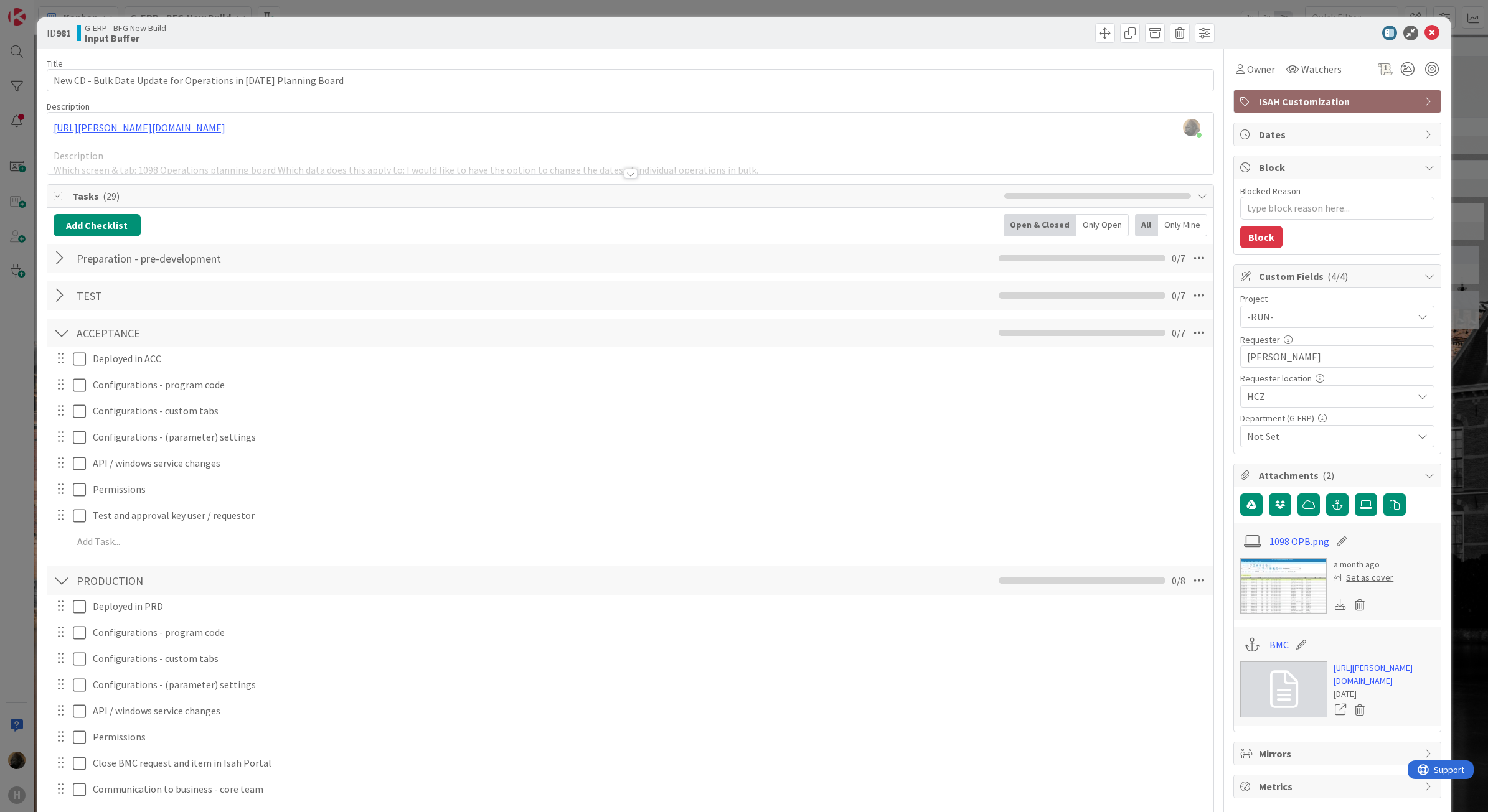
click at [56, 326] on div at bounding box center [62, 333] width 16 height 22
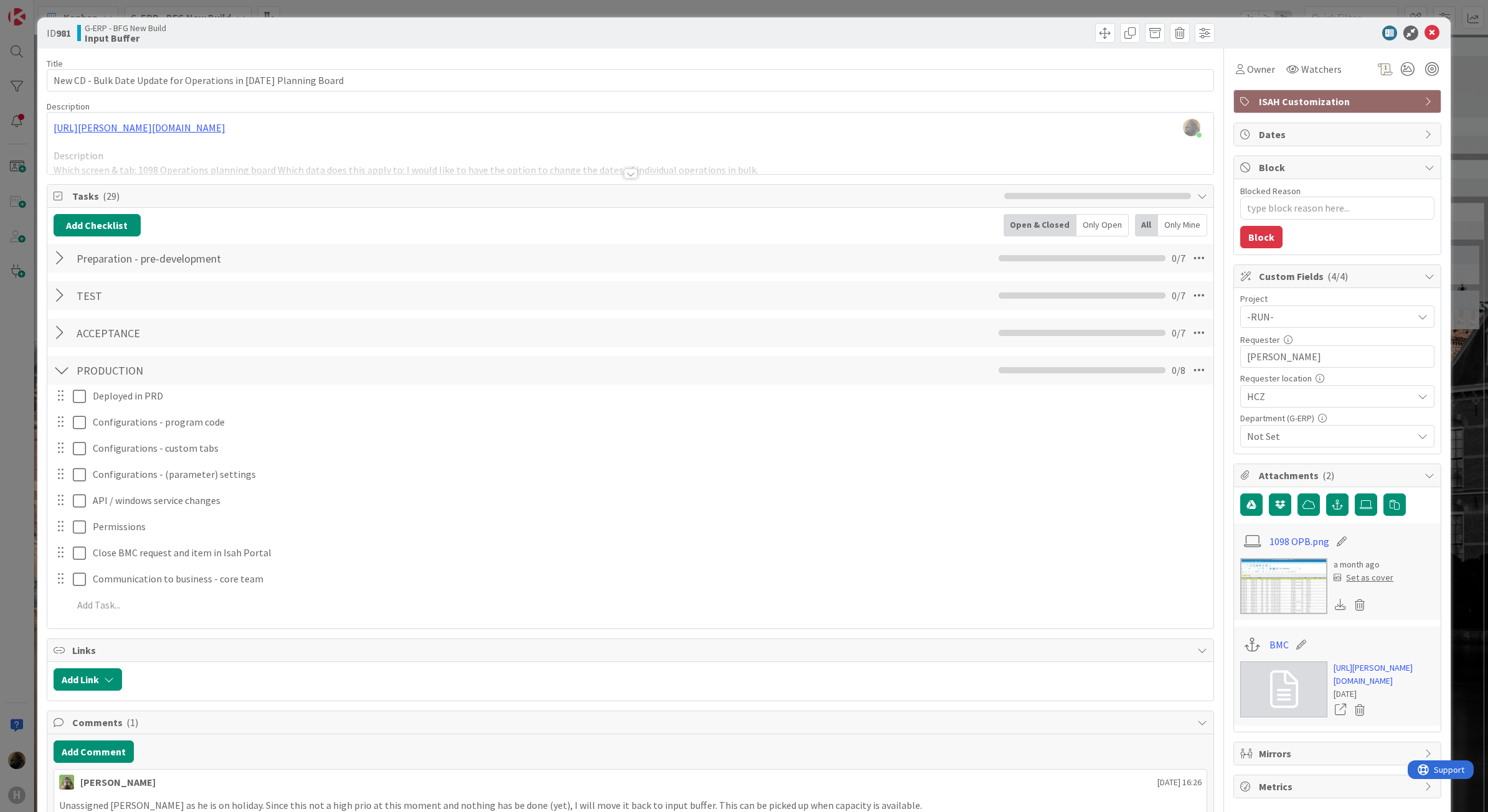
click at [52, 371] on div "PRODUCTION Checklist Name 10 / 64 PRODUCTION 0 / 8" at bounding box center [631, 370] width 1167 height 29
click at [58, 376] on div at bounding box center [62, 369] width 16 height 22
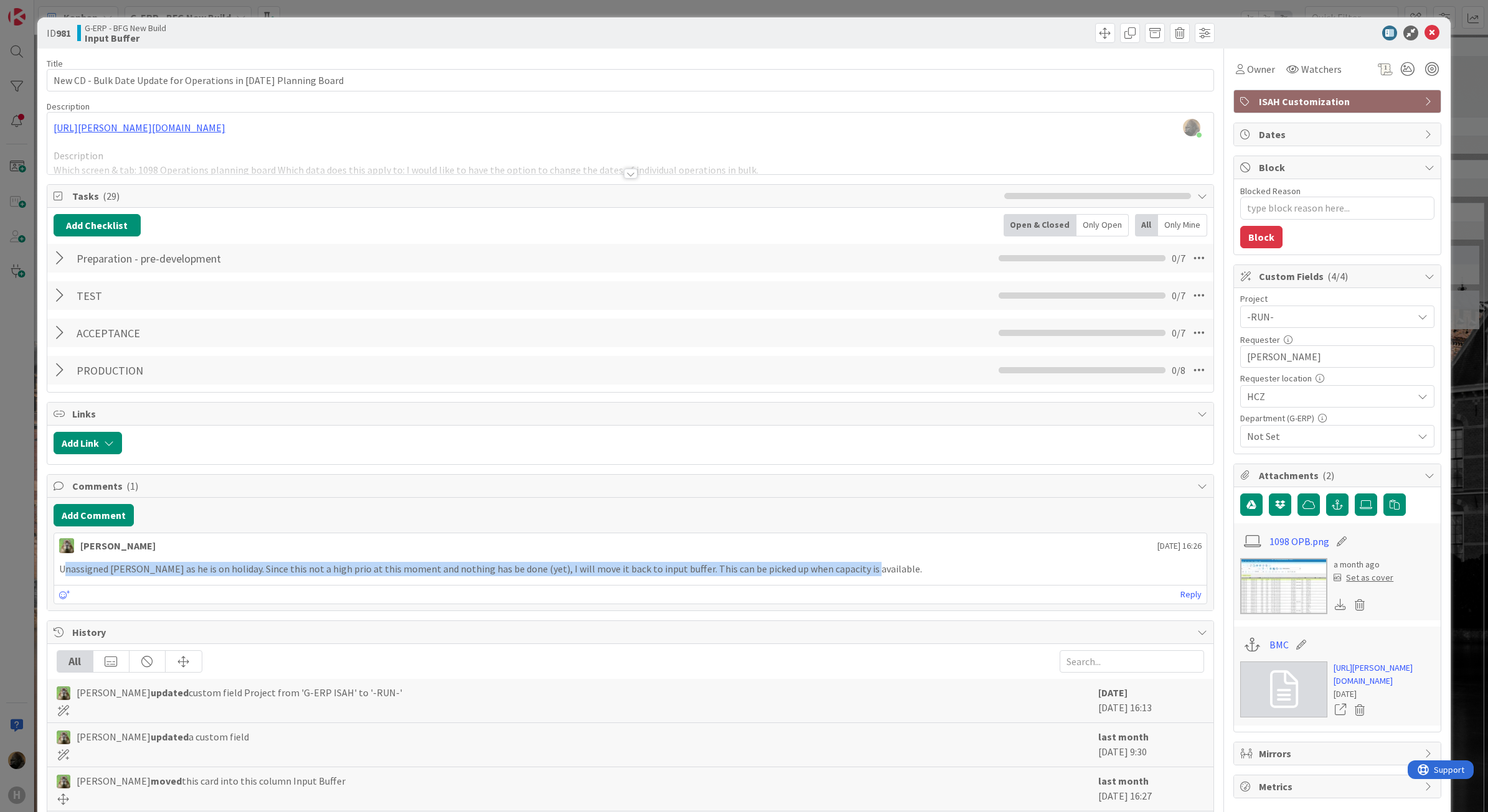
drag, startPoint x: 65, startPoint y: 576, endPoint x: 847, endPoint y: 581, distance: 782.0
click at [847, 581] on div "Unassigned [PERSON_NAME] as he is on holiday. Since this not a high prio at thi…" at bounding box center [631, 569] width 1153 height 25
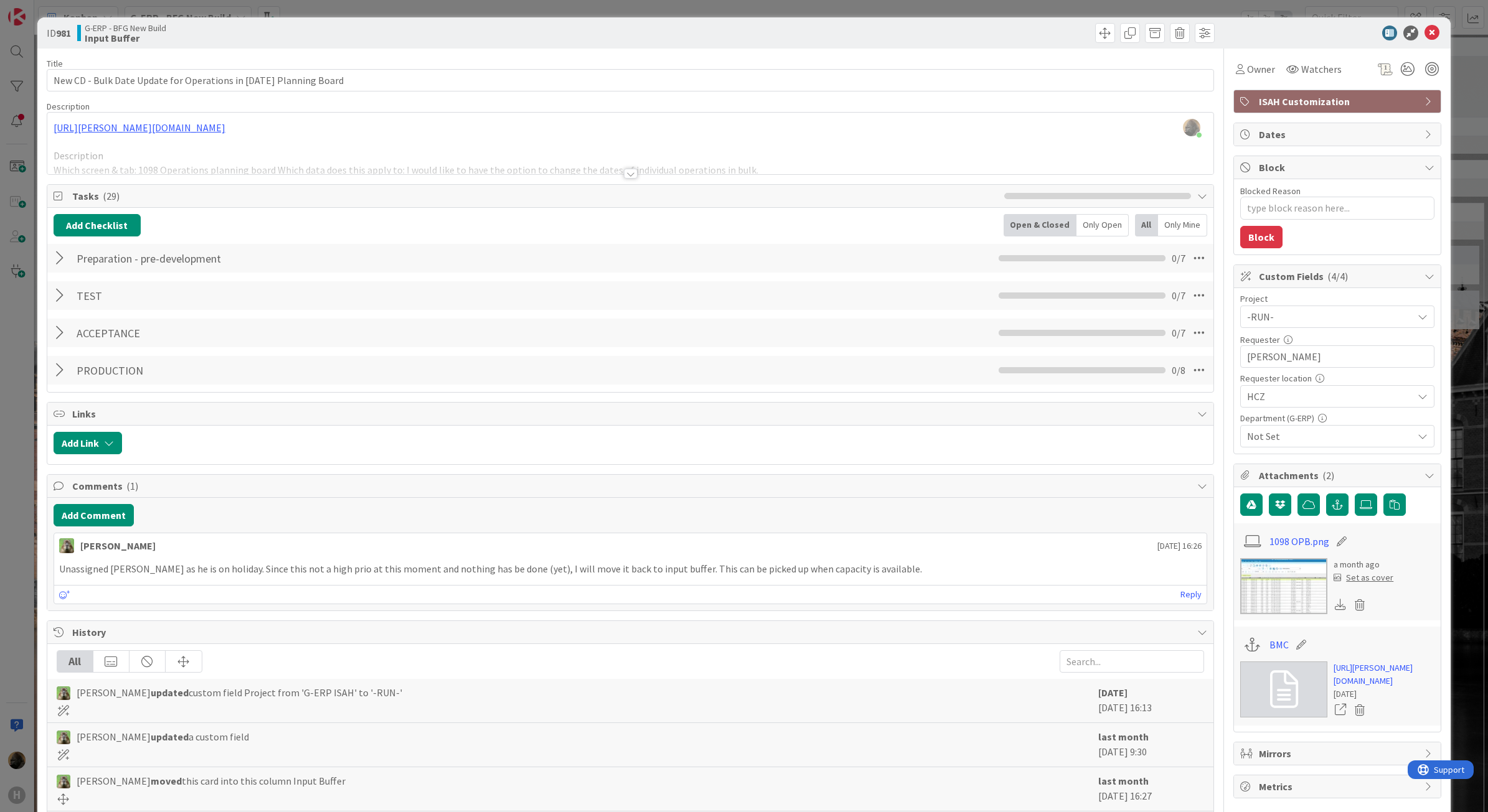
click at [625, 176] on div at bounding box center [631, 173] width 14 height 10
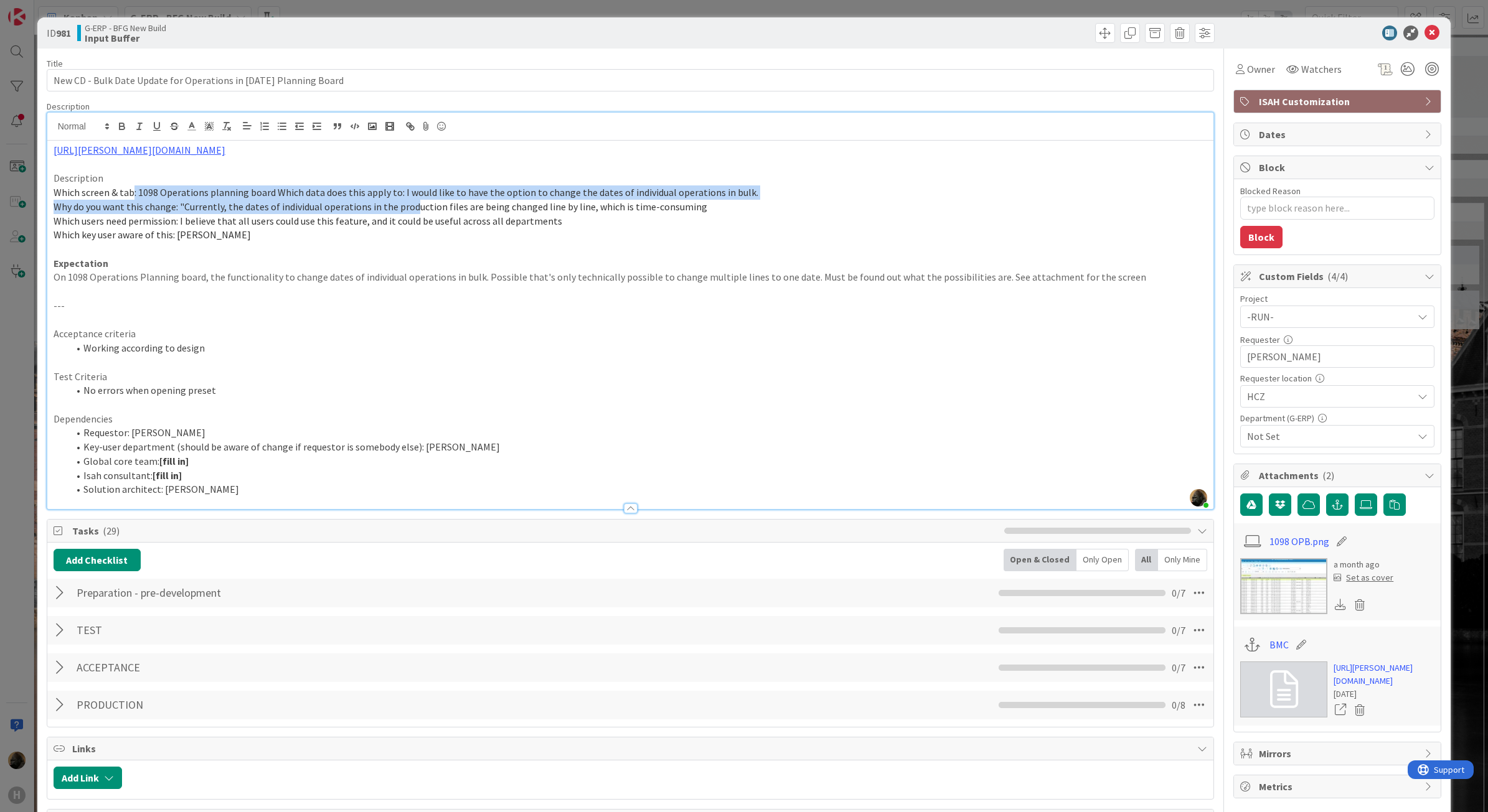
drag, startPoint x: 135, startPoint y: 194, endPoint x: 413, endPoint y: 203, distance: 278.1
click at [413, 203] on div "[URL][PERSON_NAME][DOMAIN_NAME] Description Which screen & tab: 1098 Operations…" at bounding box center [631, 325] width 1167 height 369
click at [231, 197] on span "Which screen & tab: 1098 Operations planning board Which data does this apply t…" at bounding box center [406, 193] width 705 height 12
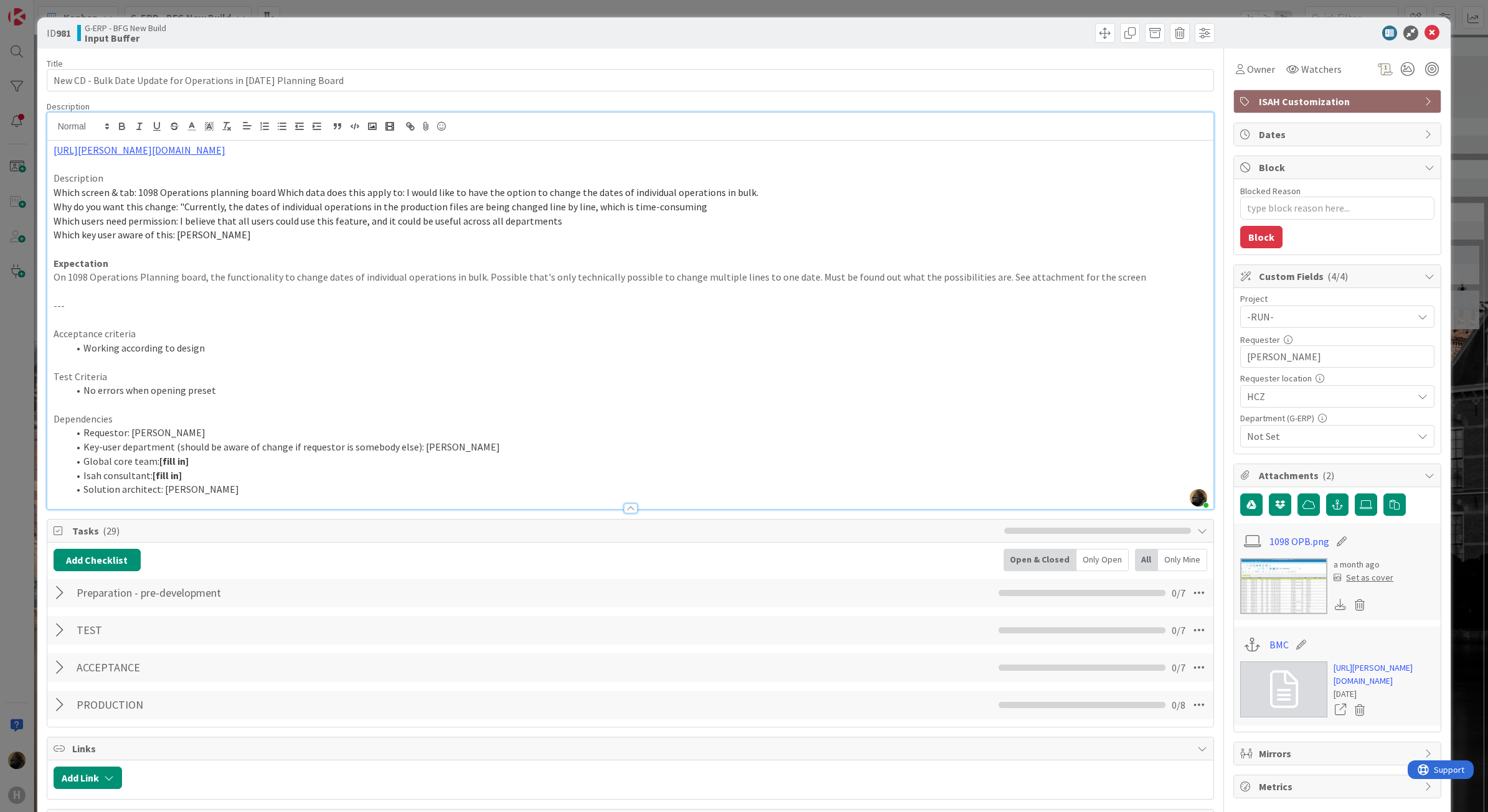
click at [275, 194] on span "Which screen & tab: 1098 Operations planning board Which data does this apply t…" at bounding box center [406, 193] width 705 height 12
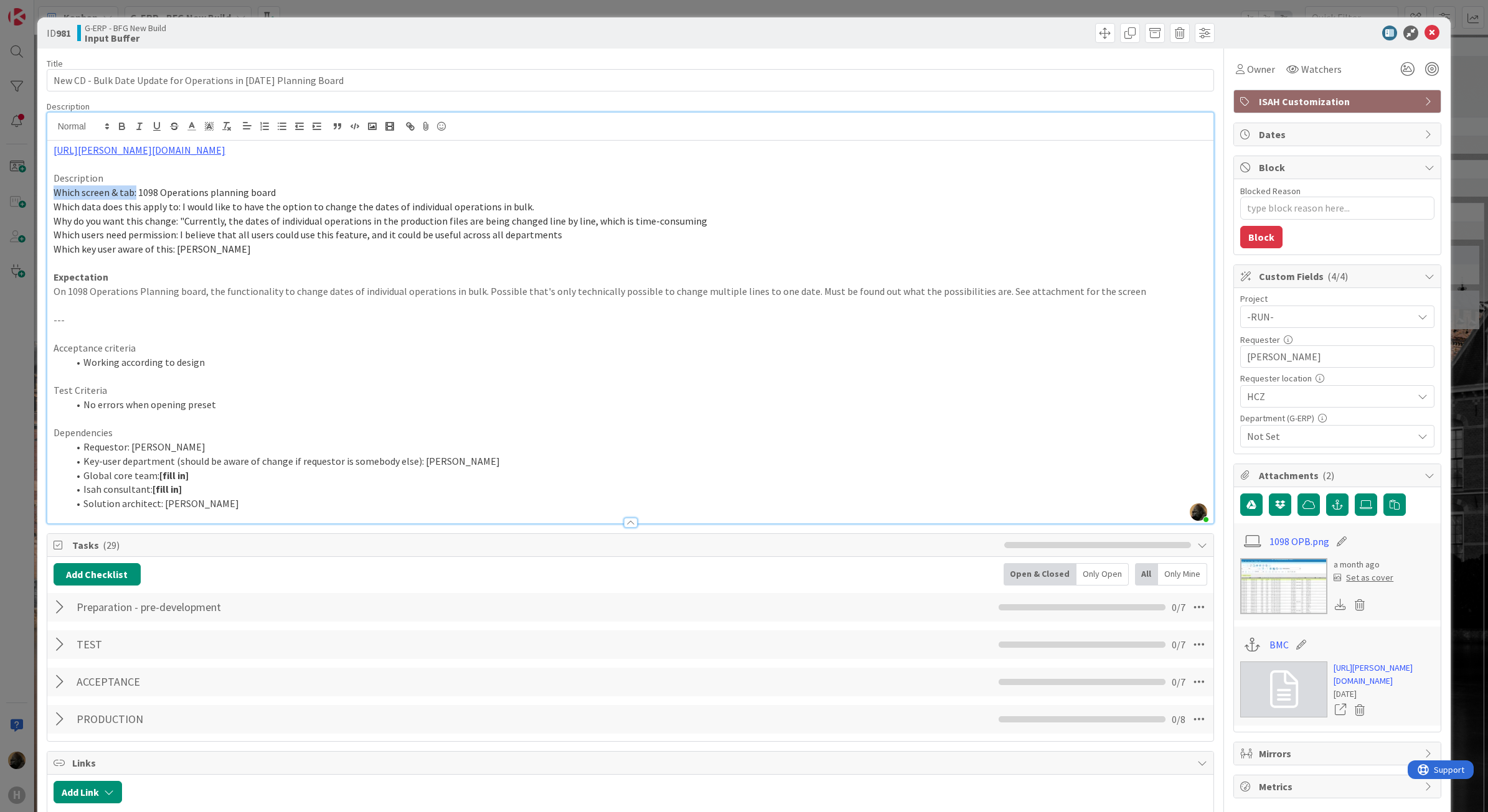
drag, startPoint x: 135, startPoint y: 196, endPoint x: 56, endPoint y: 199, distance: 79.1
click at [56, 199] on span "Which screen & tab: 1098 Operations planning board" at bounding box center [165, 193] width 223 height 12
drag, startPoint x: 55, startPoint y: 210, endPoint x: 178, endPoint y: 212, distance: 123.0
click at [178, 212] on span "Which data does this apply to: I would like to have the option to change the da…" at bounding box center [294, 207] width 480 height 12
drag, startPoint x: 174, startPoint y: 224, endPoint x: 147, endPoint y: 224, distance: 27.0
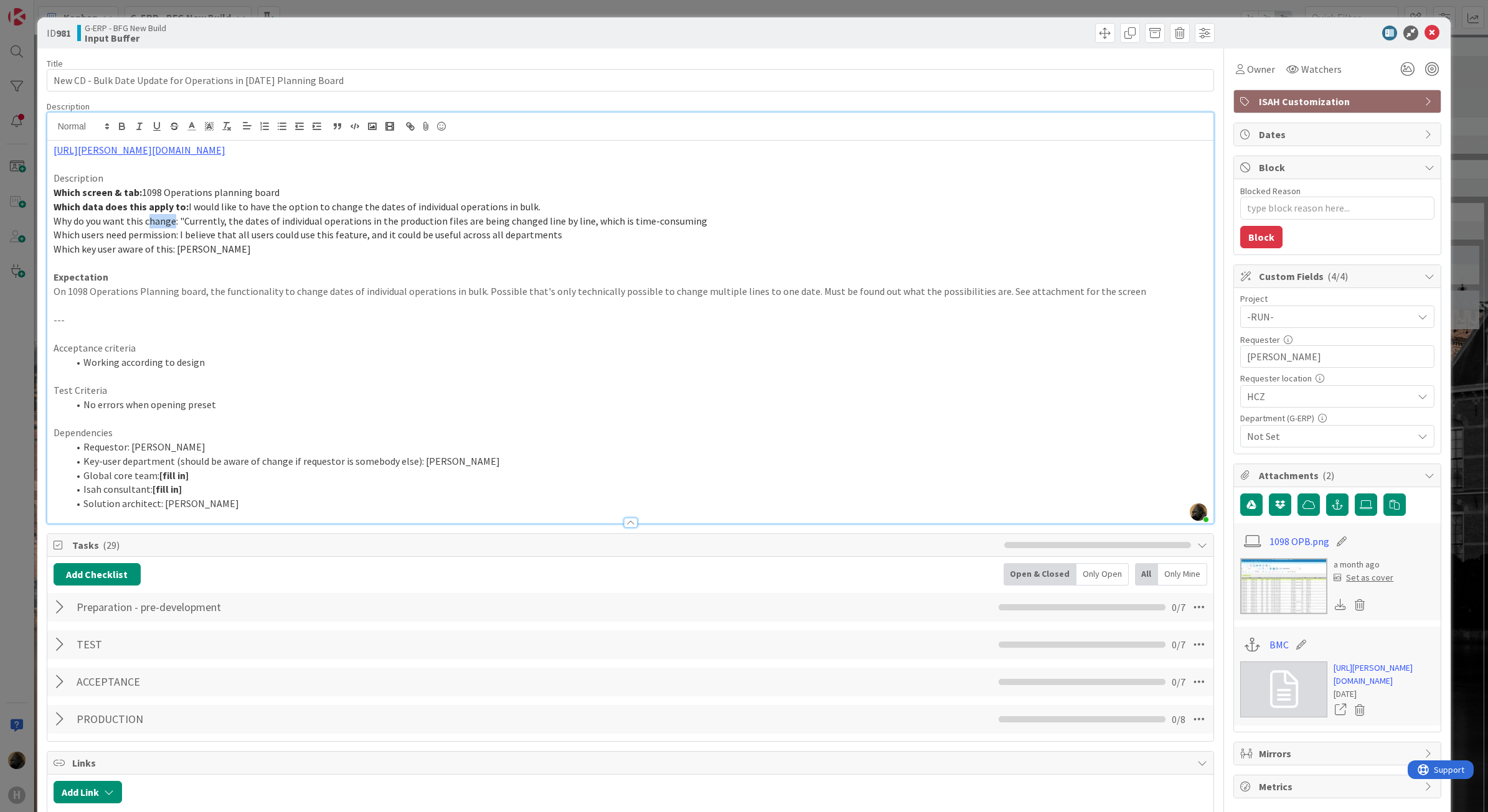
click at [147, 224] on span "Why do you want this change: "Currently, the dates of individual operations in …" at bounding box center [380, 221] width 654 height 12
click at [172, 225] on span "Why do you want this change: "Currently, the dates of individual operations in …" at bounding box center [380, 221] width 654 height 12
drag, startPoint x: 176, startPoint y: 224, endPoint x: 30, endPoint y: 219, distance: 146.1
click at [30, 219] on div "ID 981 G-ERP - BFG New Build Input Buffer Title 63 / 128 New CD - Bulk Date Upd…" at bounding box center [744, 406] width 1488 height 812
drag, startPoint x: 180, startPoint y: 238, endPoint x: 36, endPoint y: 231, distance: 144.2
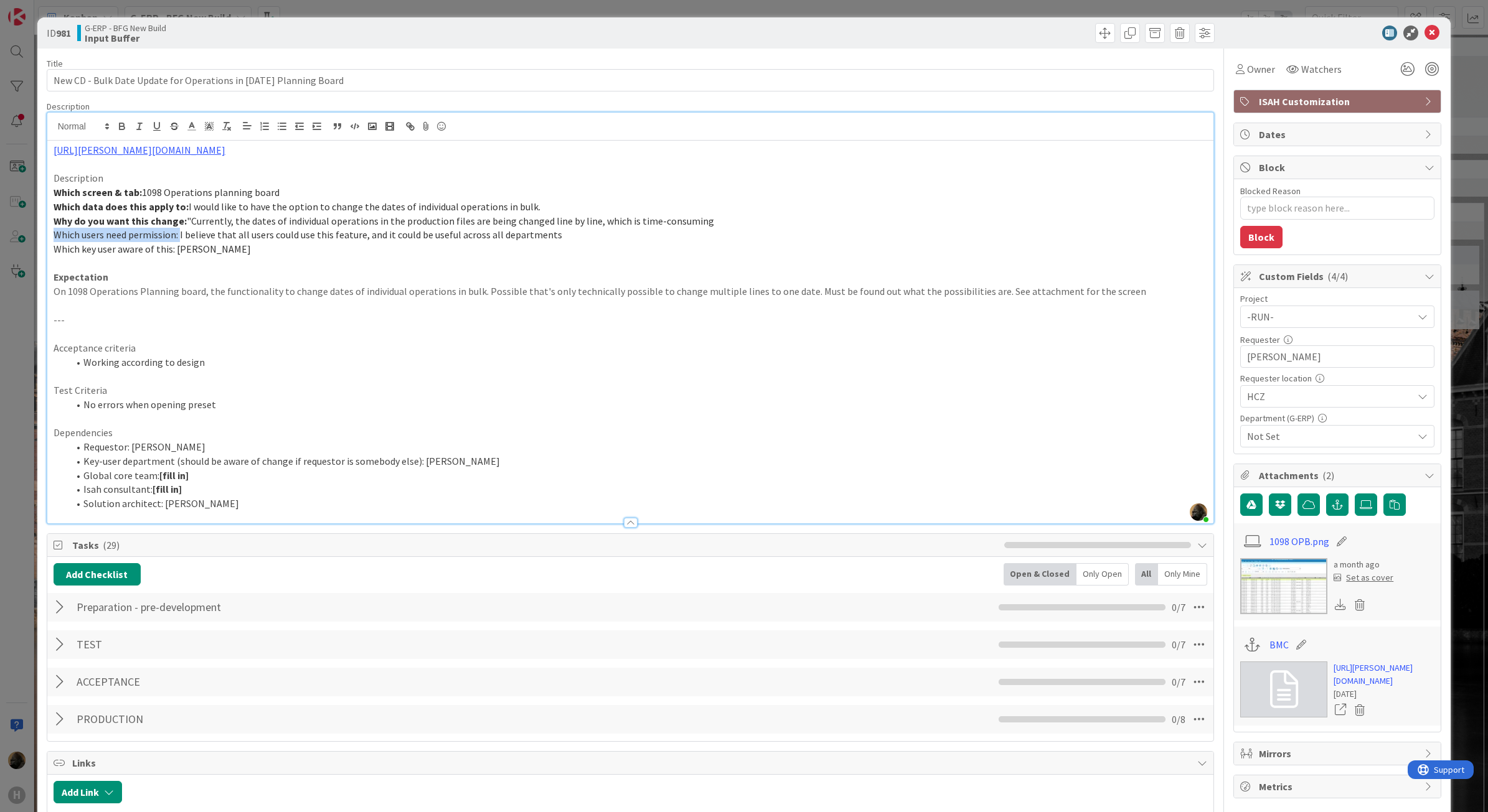
click at [37, 232] on div "ID 981 G-ERP - BFG New Build Input Buffer Title 63 / 128 New CD - Bulk Date Upd…" at bounding box center [744, 668] width 1414 height 1301
click at [271, 257] on p at bounding box center [631, 264] width 1154 height 14
drag, startPoint x: 174, startPoint y: 253, endPoint x: 46, endPoint y: 247, distance: 128.1
click at [47, 247] on div "[PERSON_NAME] just joined [URL][PERSON_NAME][DOMAIN_NAME] Description Which scr…" at bounding box center [630, 318] width 1168 height 412
click at [216, 297] on p "On 1098 Operations Planning board, the functionality to change dates of individ…" at bounding box center [631, 291] width 1154 height 14
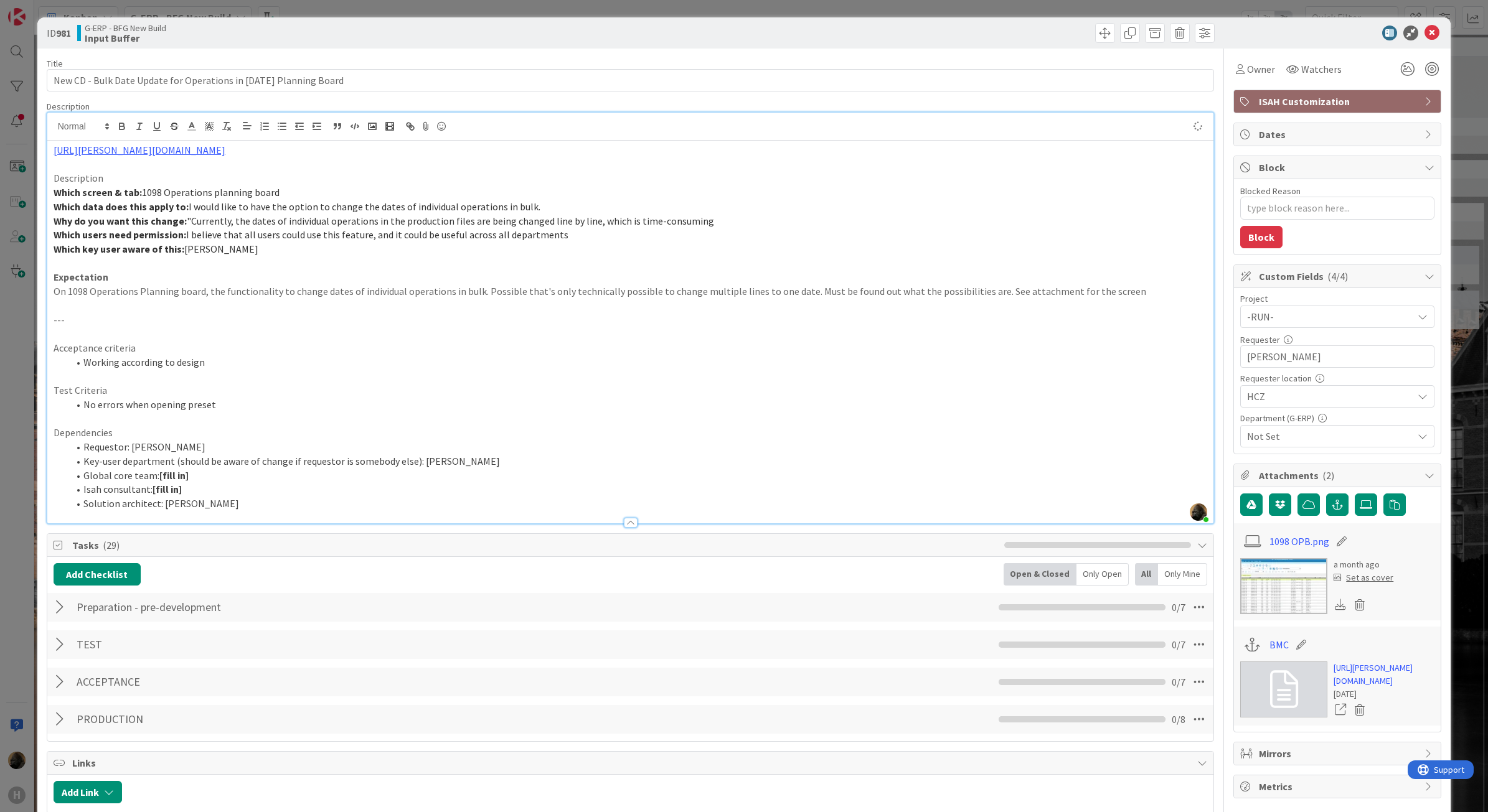
click at [214, 311] on p at bounding box center [631, 306] width 1154 height 14
type textarea "x"
click at [166, 326] on p "---" at bounding box center [631, 320] width 1154 height 14
click at [1425, 33] on icon at bounding box center [1432, 33] width 15 height 15
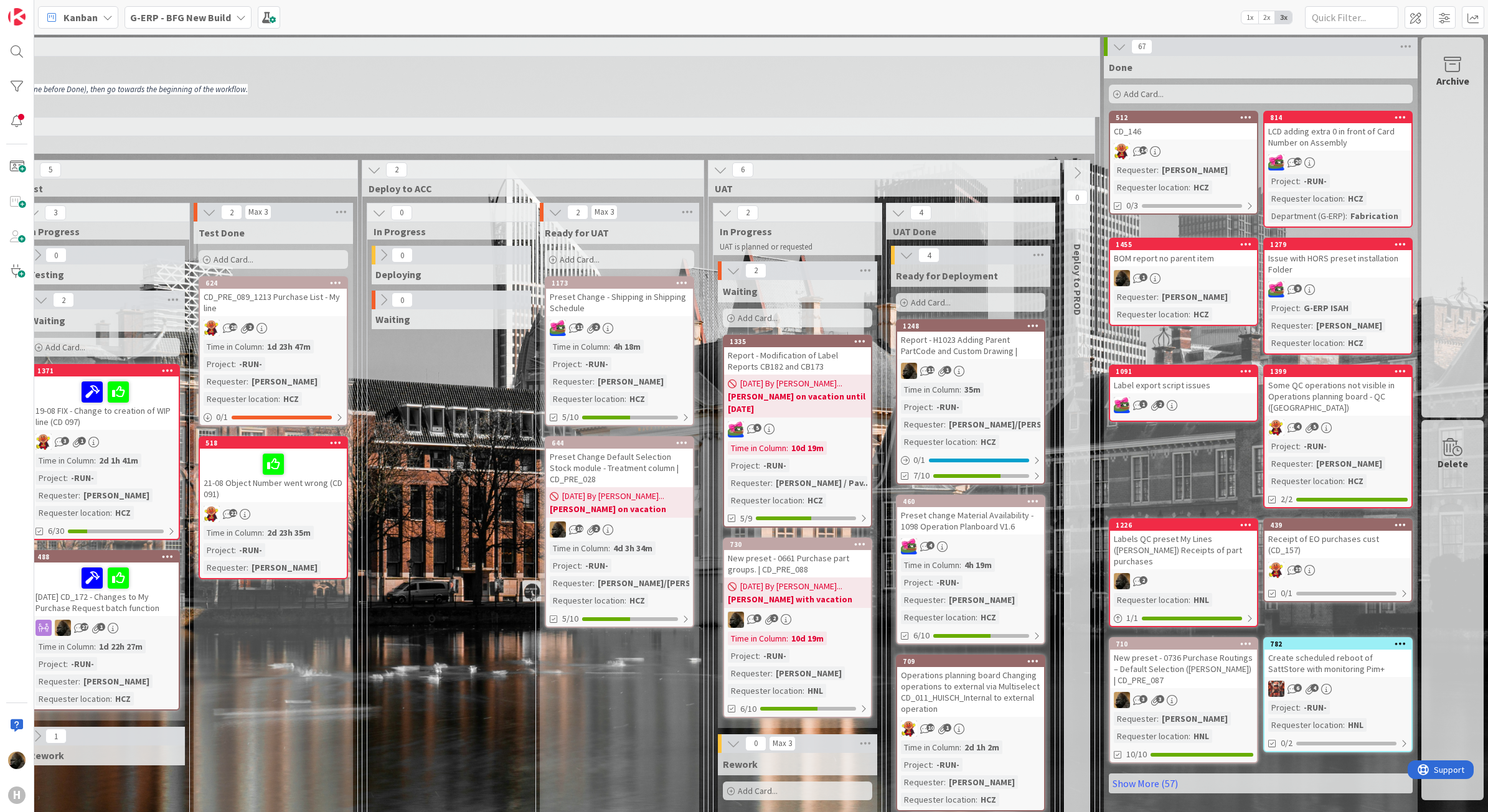
click at [959, 350] on div "Report - H1023 Adding Parent PartCode and Custom Drawing |" at bounding box center [971, 345] width 147 height 27
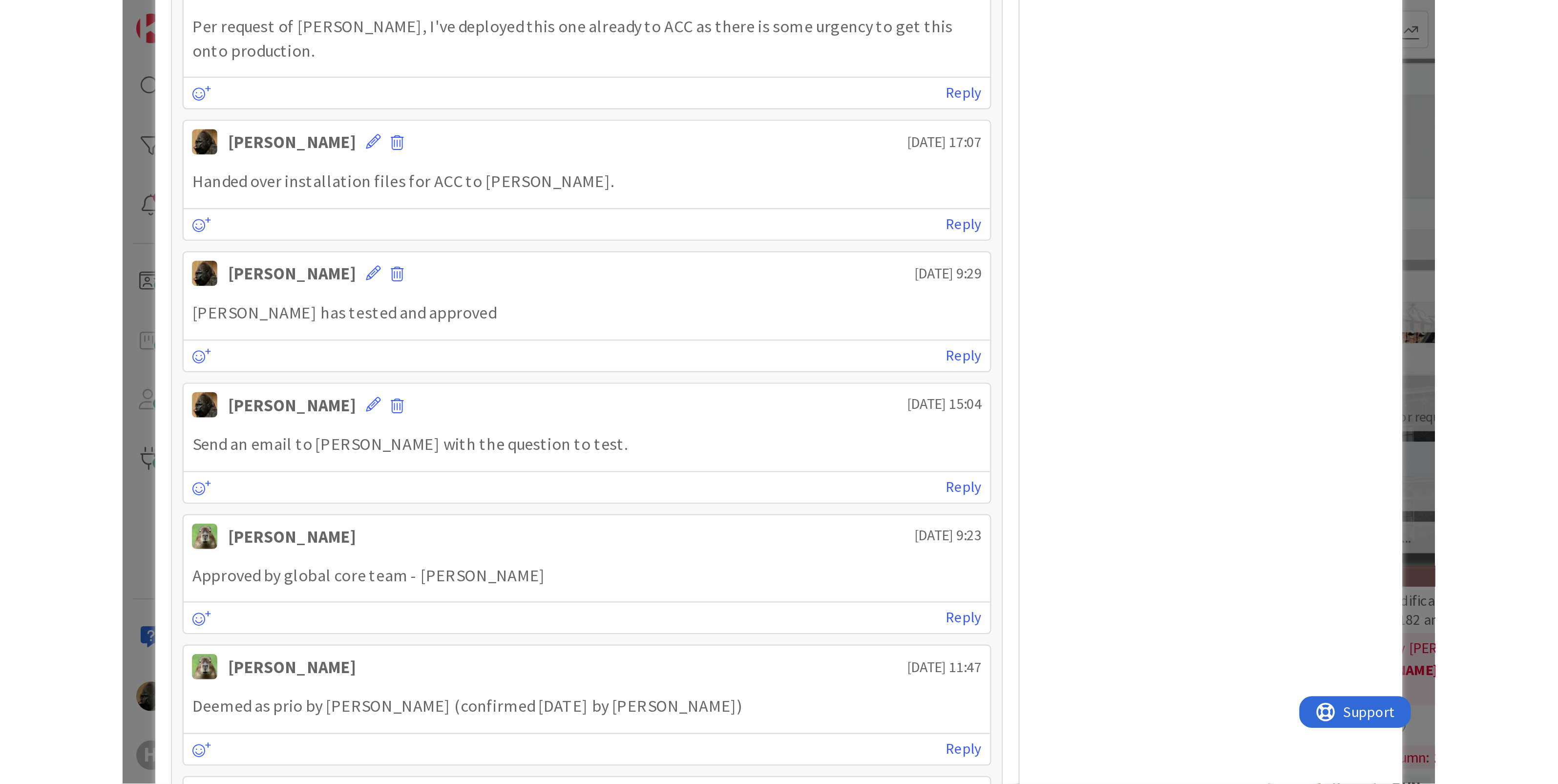
scroll to position [890, 0]
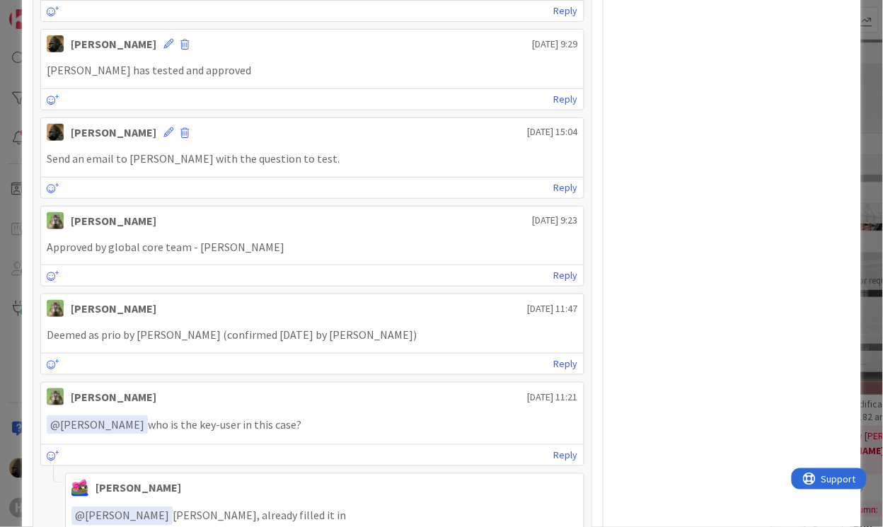
type textarea "x"
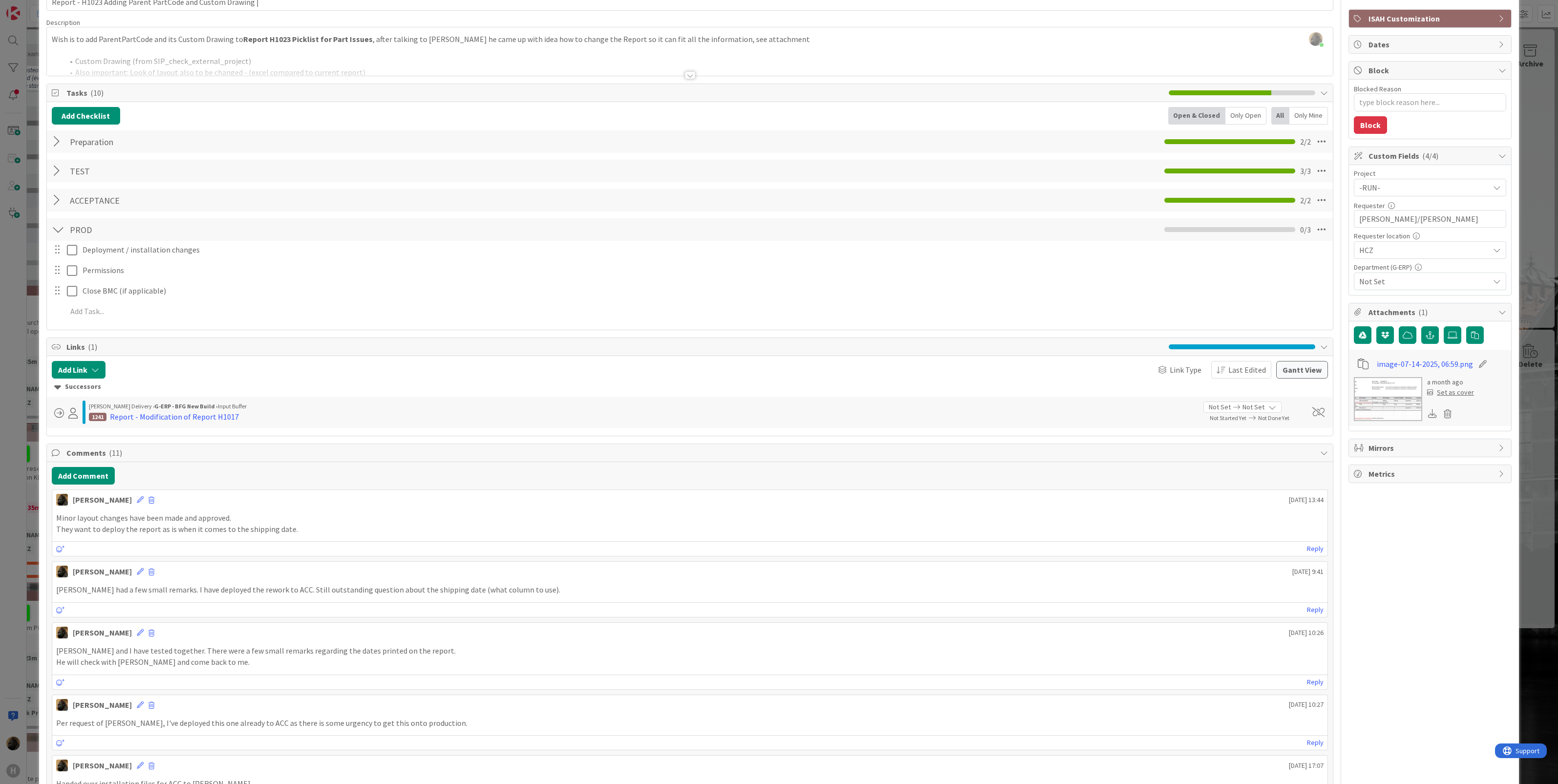
scroll to position [0, 0]
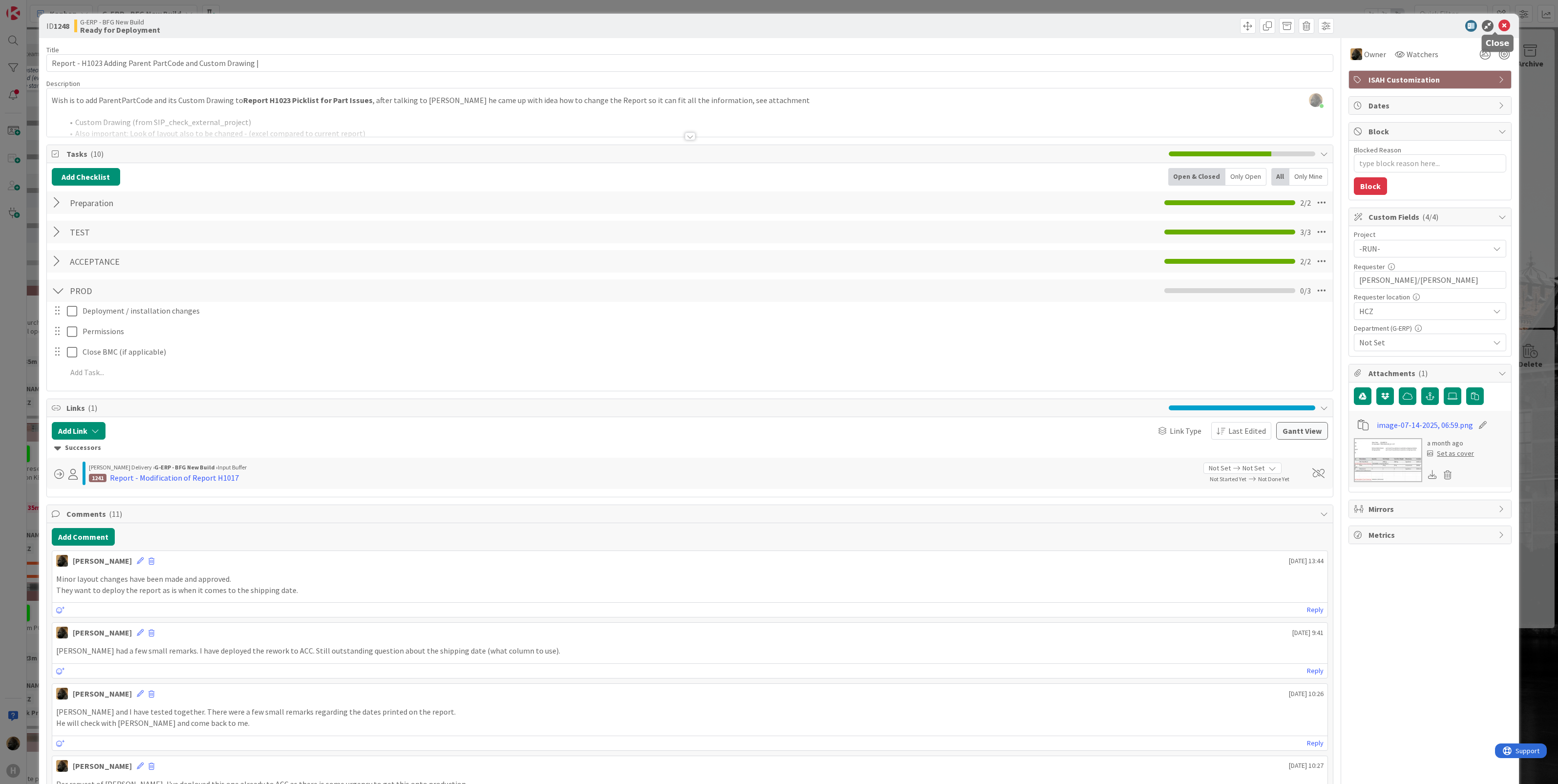
click at [1167, 28] on icon at bounding box center [1504, 26] width 12 height 12
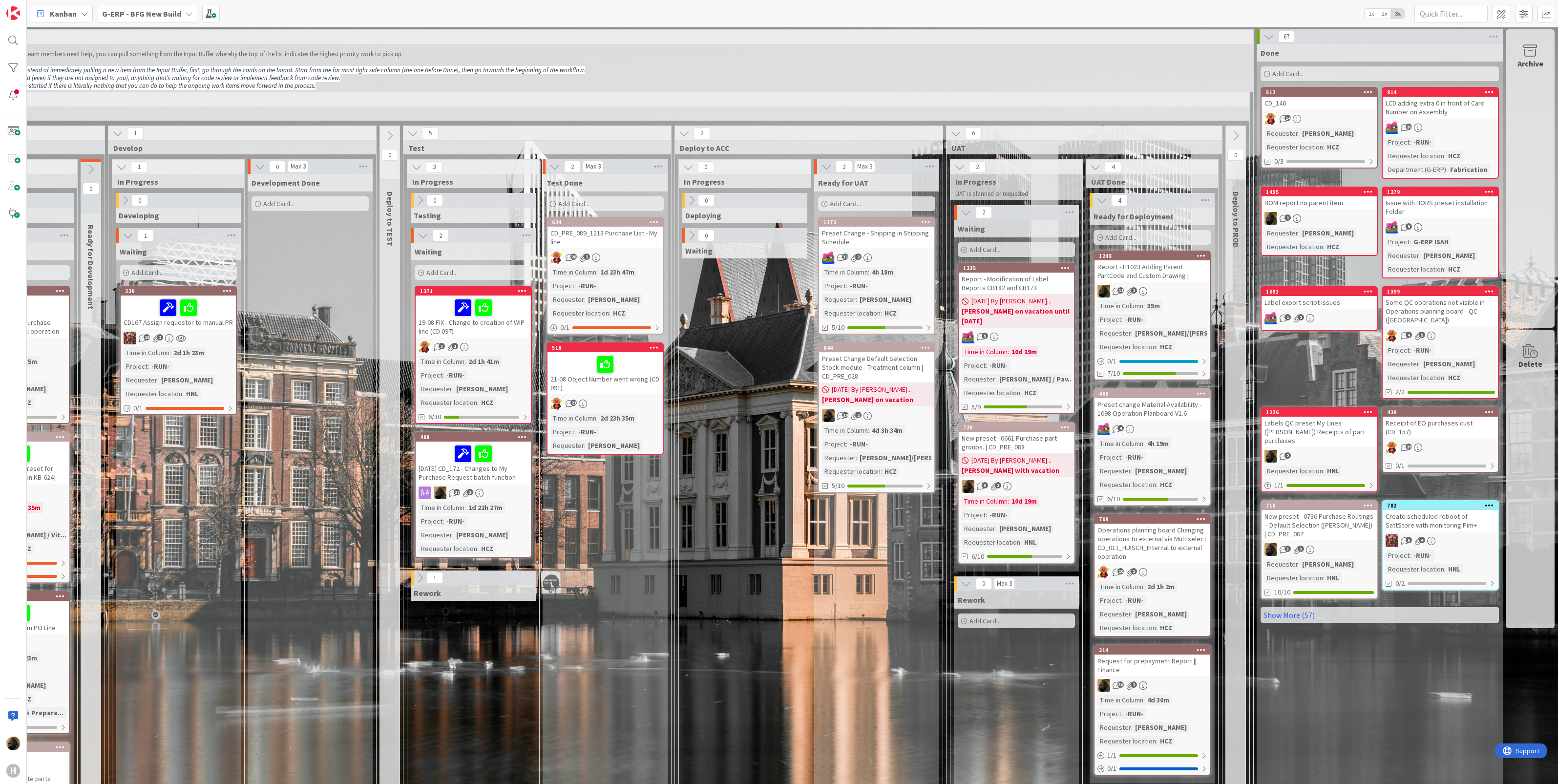
click at [739, 552] on div "0 Deploying 0 Waiting" at bounding box center [744, 544] width 128 height 703
